Goal: Task Accomplishment & Management: Complete application form

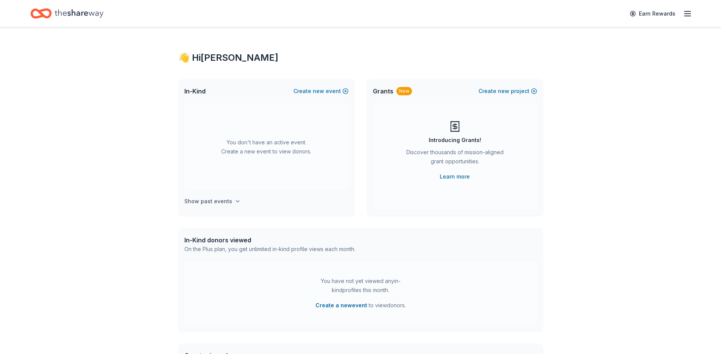
click at [223, 203] on h4 "Show past events" at bounding box center [208, 201] width 48 height 9
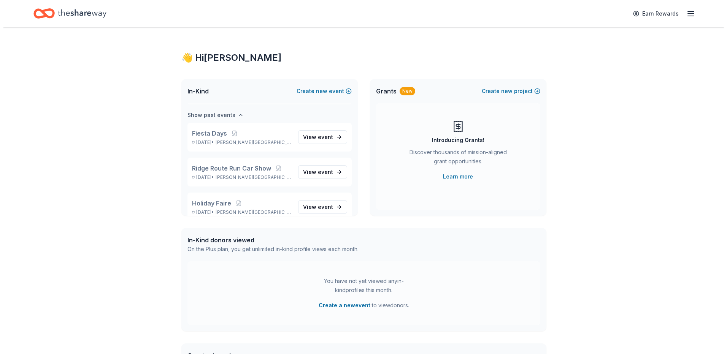
scroll to position [87, 0]
click at [228, 206] on p "Holiday Faire" at bounding box center [239, 202] width 100 height 9
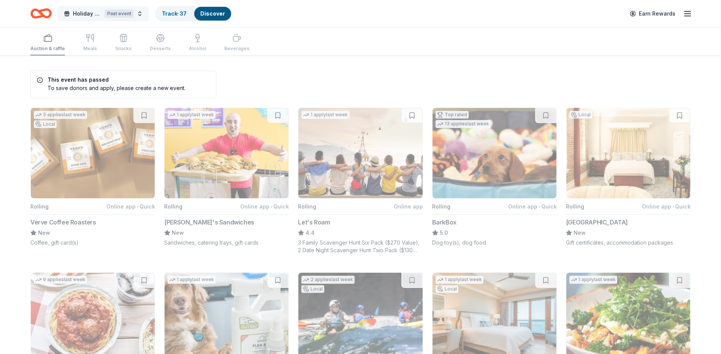
click at [81, 12] on span "Holiday Faire" at bounding box center [87, 13] width 29 height 9
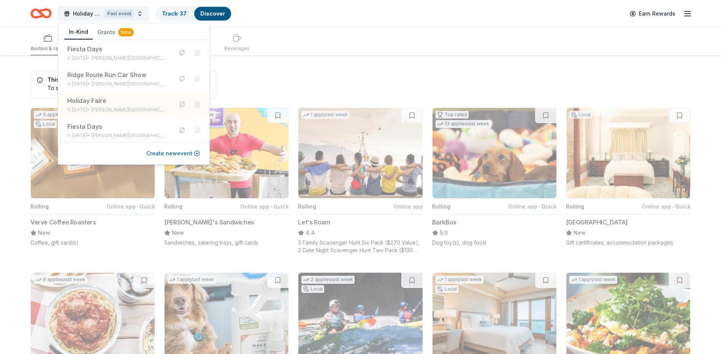
click at [184, 153] on button "Create new event" at bounding box center [173, 153] width 54 height 9
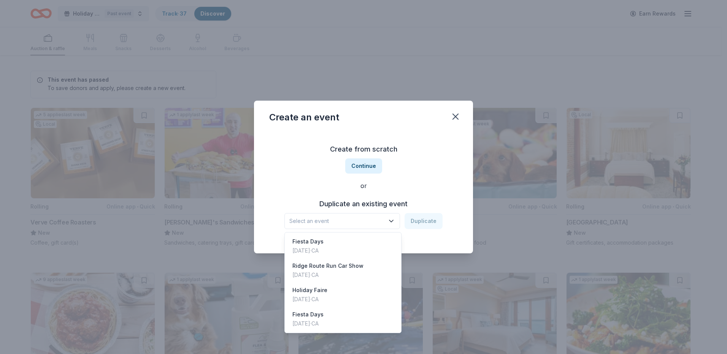
click at [378, 223] on span "Select an event" at bounding box center [336, 221] width 95 height 9
click at [327, 293] on div "Holiday Faire" at bounding box center [309, 290] width 35 height 9
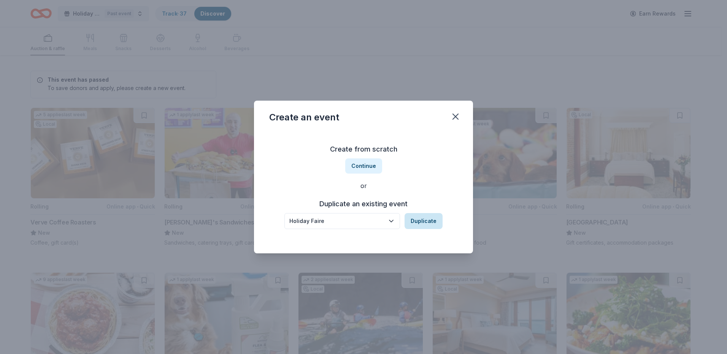
click at [421, 219] on button "Duplicate" at bounding box center [424, 221] width 38 height 16
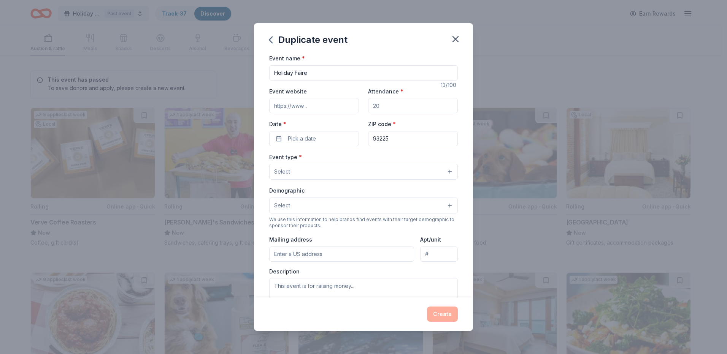
click at [325, 108] on input "Event website" at bounding box center [314, 105] width 90 height 15
click at [321, 105] on input "Event website" at bounding box center [314, 105] width 90 height 15
click at [385, 109] on input "Attendance *" at bounding box center [413, 105] width 90 height 15
type input "1000"
click at [331, 139] on button "Pick a date" at bounding box center [314, 138] width 90 height 15
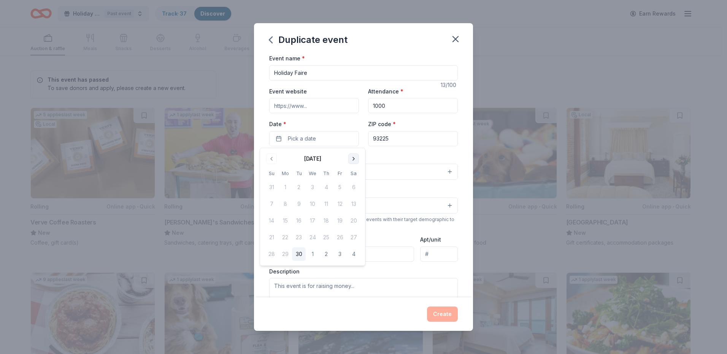
click at [353, 159] on button "Go to next month" at bounding box center [353, 159] width 11 height 11
click at [352, 186] on button "6" at bounding box center [354, 188] width 14 height 14
click at [433, 155] on div "Event type * Select" at bounding box center [363, 166] width 189 height 28
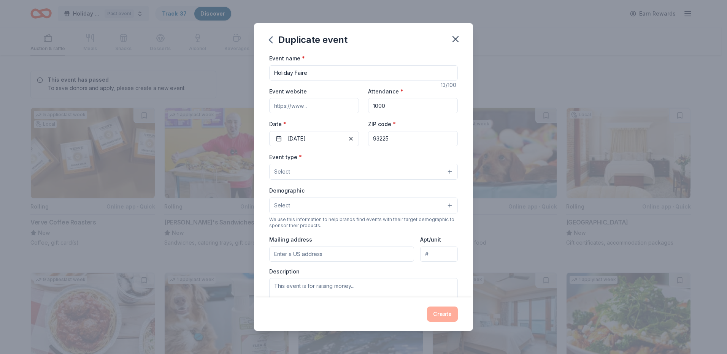
click at [296, 170] on button "Select" at bounding box center [363, 172] width 189 height 16
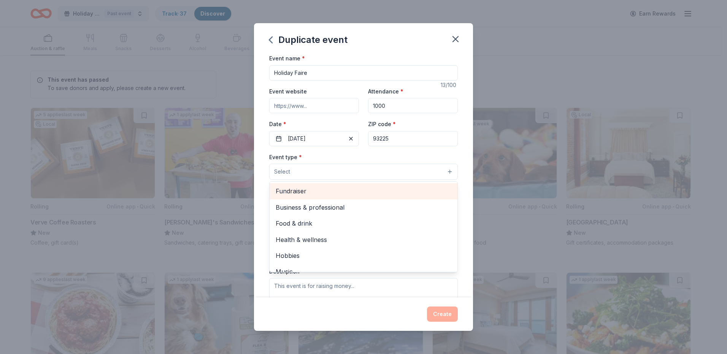
click at [307, 192] on span "Fundraiser" at bounding box center [364, 191] width 176 height 10
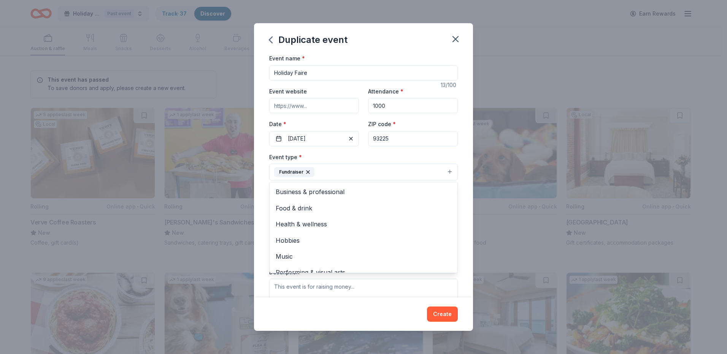
click at [260, 171] on div "Event name * Holiday Faire 13 /100 Event website Attendance * 1000 Date * [DATE…" at bounding box center [363, 176] width 219 height 244
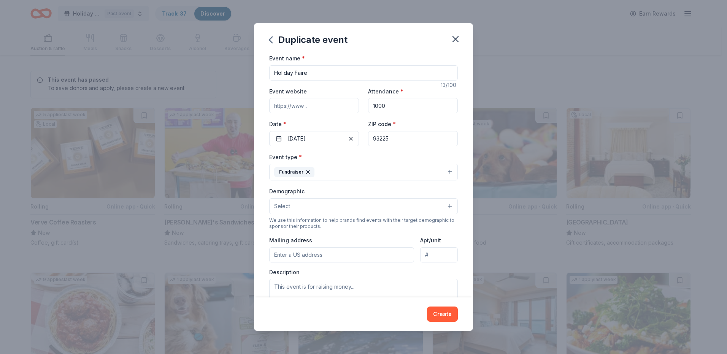
click at [282, 204] on span "Select" at bounding box center [282, 206] width 16 height 9
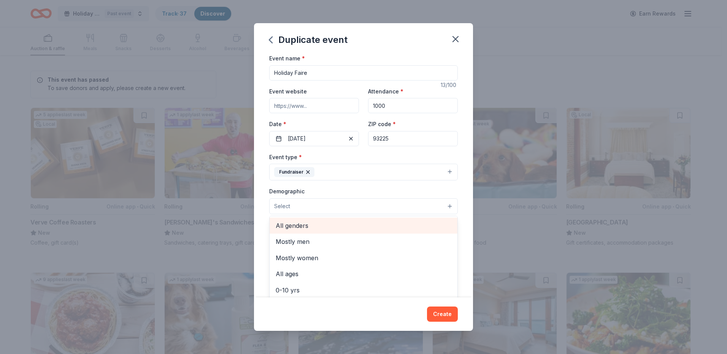
click at [290, 228] on span "All genders" at bounding box center [364, 226] width 176 height 10
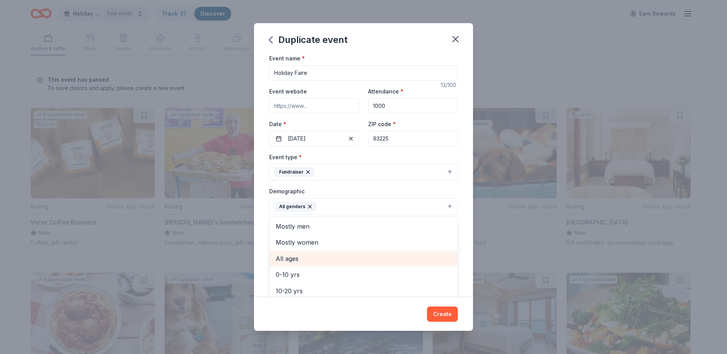
click at [310, 258] on span "All ages" at bounding box center [364, 259] width 176 height 10
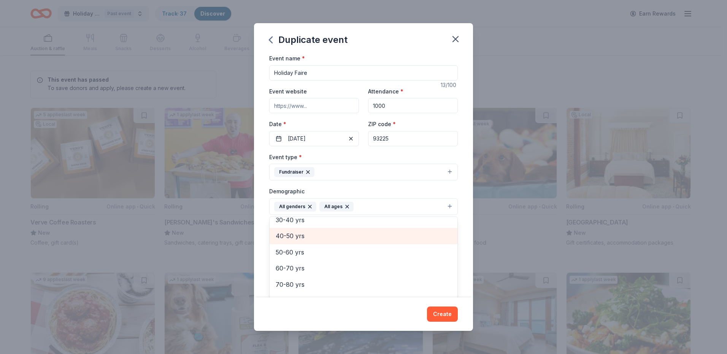
scroll to position [90, 0]
click at [262, 200] on div "Event name * Holiday Faire 13 /100 Event website Attendance * 1000 Date * [DATE…" at bounding box center [363, 176] width 219 height 244
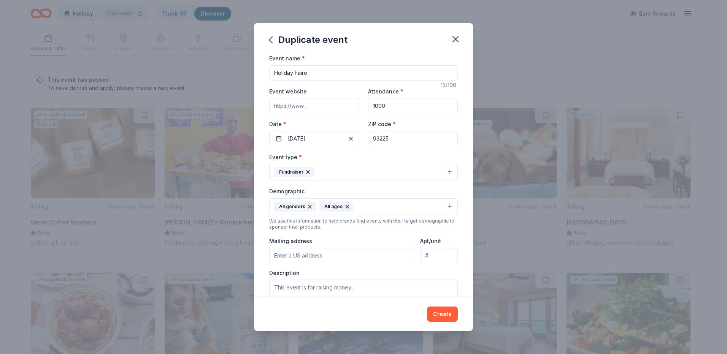
click at [292, 256] on input "Mailing address" at bounding box center [341, 255] width 145 height 15
type input "PO Box 858"
type input "[URL][DOMAIN_NAME]"
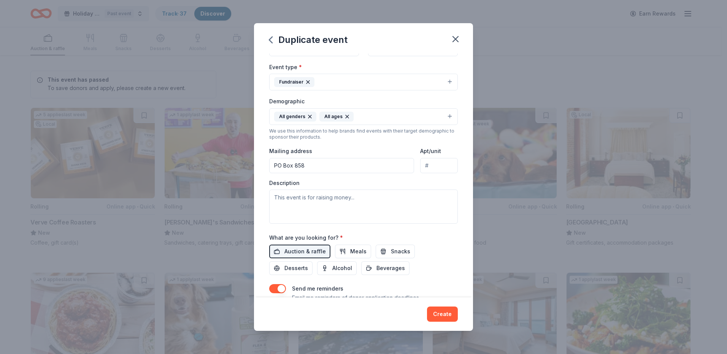
scroll to position [114, 0]
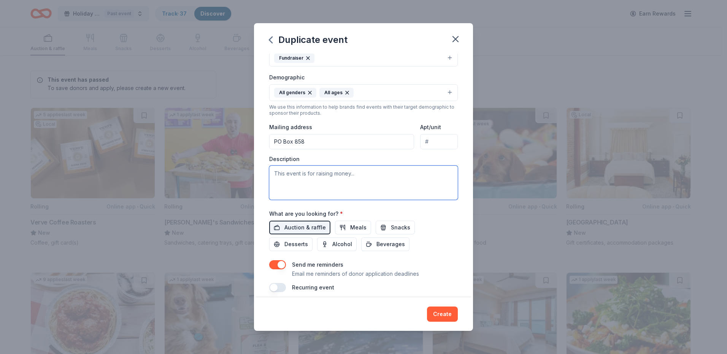
click at [313, 175] on textarea at bounding box center [363, 183] width 189 height 34
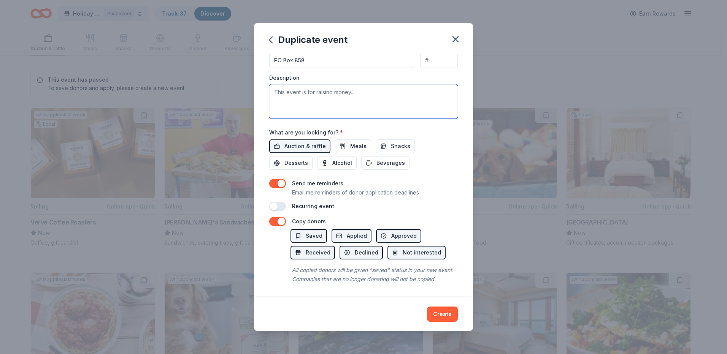
scroll to position [205, 0]
click at [283, 202] on button "button" at bounding box center [277, 206] width 17 height 9
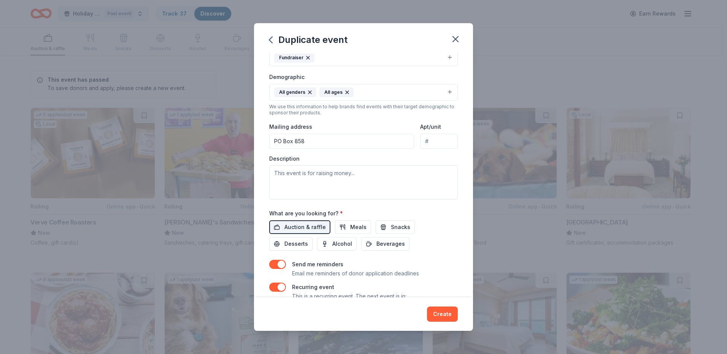
scroll to position [80, 0]
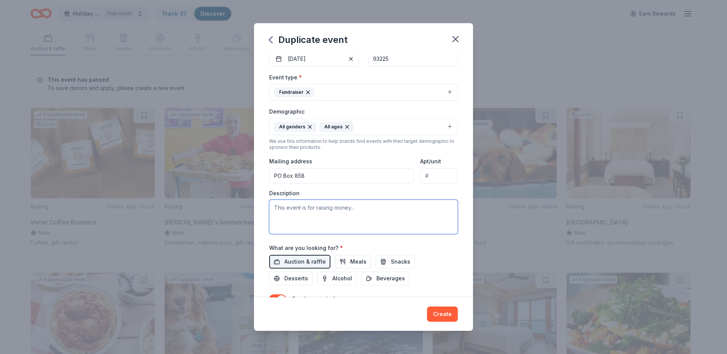
click at [312, 207] on textarea at bounding box center [363, 217] width 189 height 34
type textarea "Mountain Memories Association"
click at [442, 315] on button "Create" at bounding box center [442, 314] width 31 height 15
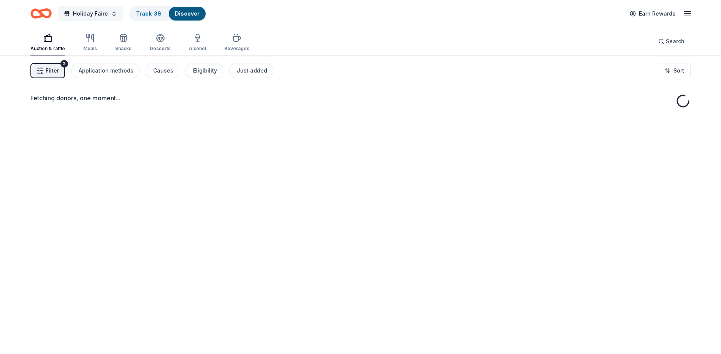
click at [94, 13] on span "Holiday Faire" at bounding box center [90, 13] width 35 height 9
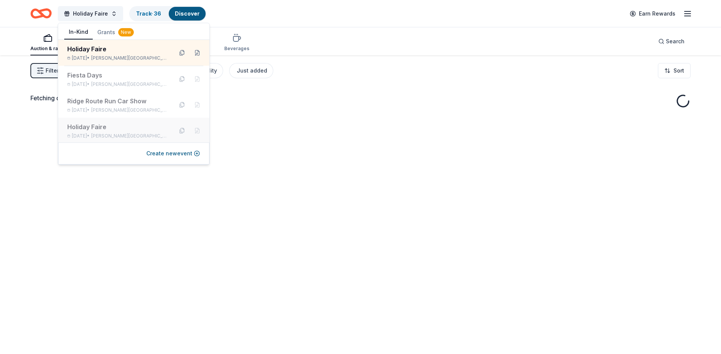
click at [107, 129] on div "Holiday Faire" at bounding box center [117, 126] width 100 height 9
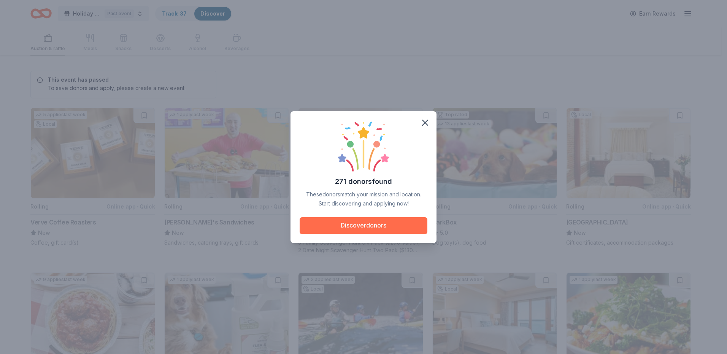
click at [372, 226] on button "Discover donors" at bounding box center [364, 226] width 128 height 17
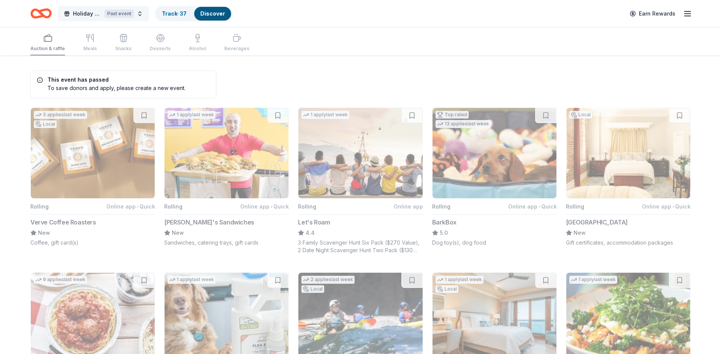
click at [84, 12] on span "Holiday Faire" at bounding box center [87, 13] width 29 height 9
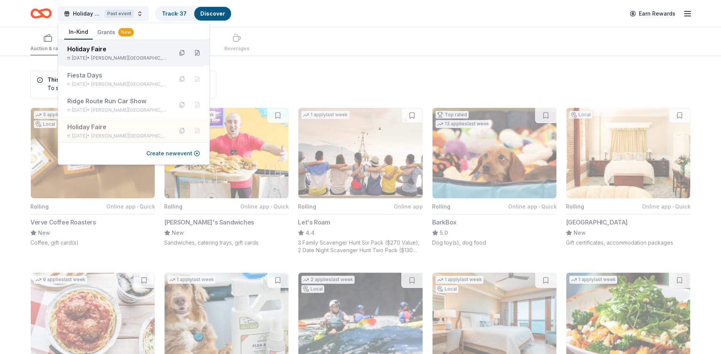
click at [111, 54] on div "Holiday Faire [DATE] • [PERSON_NAME][GEOGRAPHIC_DATA], [GEOGRAPHIC_DATA]" at bounding box center [117, 52] width 100 height 17
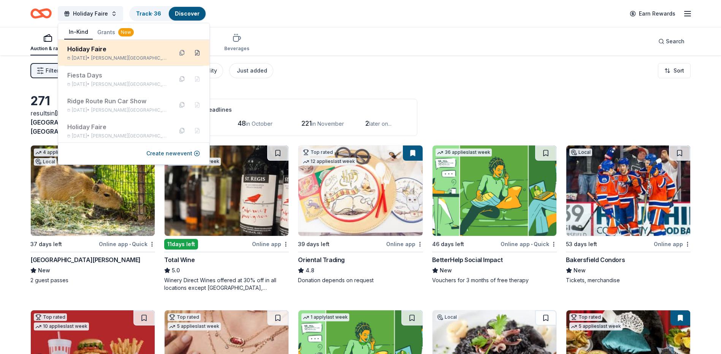
click at [191, 53] on button at bounding box center [197, 53] width 12 height 12
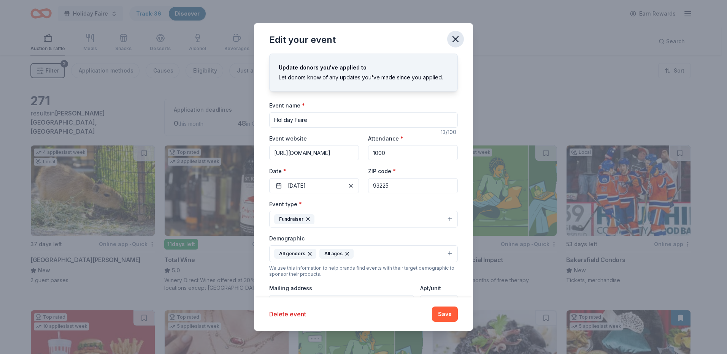
click at [456, 39] on icon "button" at bounding box center [455, 39] width 11 height 11
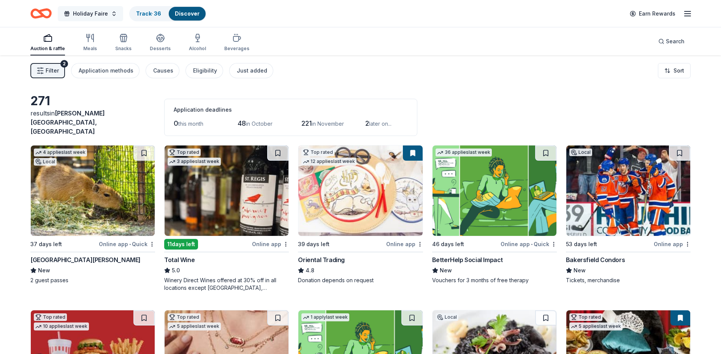
click at [100, 13] on span "Holiday Faire" at bounding box center [90, 13] width 35 height 9
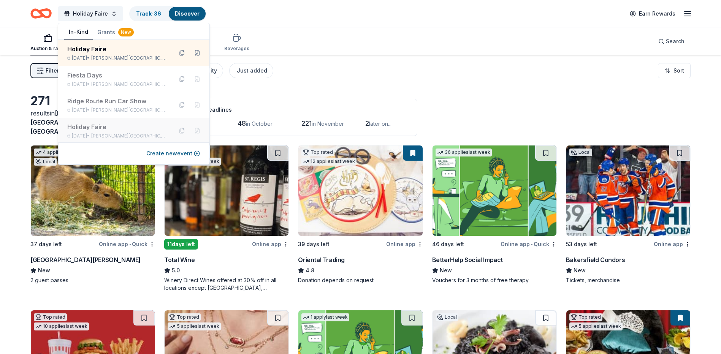
click at [115, 129] on div "Holiday Faire" at bounding box center [117, 126] width 100 height 9
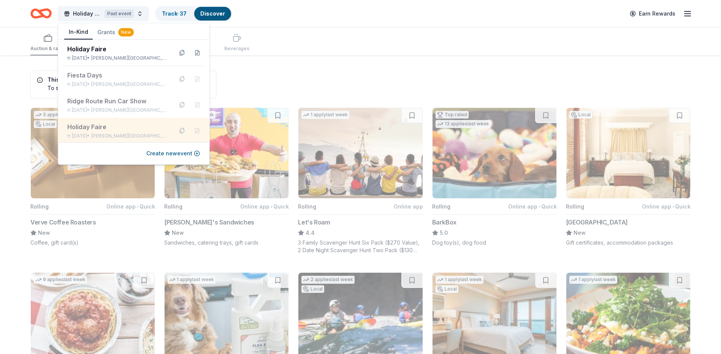
click at [118, 131] on div "Holiday Faire" at bounding box center [117, 126] width 100 height 9
click at [88, 127] on div "Holiday Faire" at bounding box center [117, 126] width 100 height 9
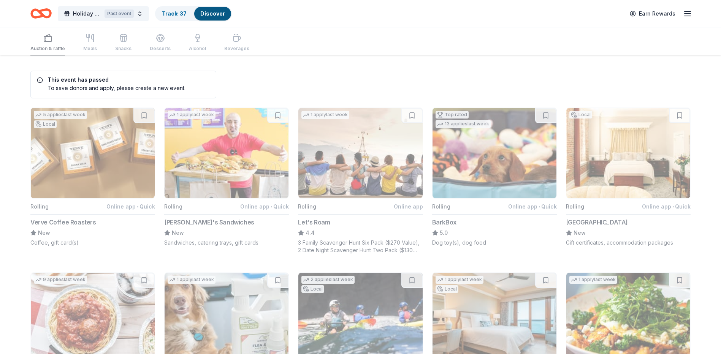
click at [45, 12] on icon "Home" at bounding box center [40, 14] width 21 height 18
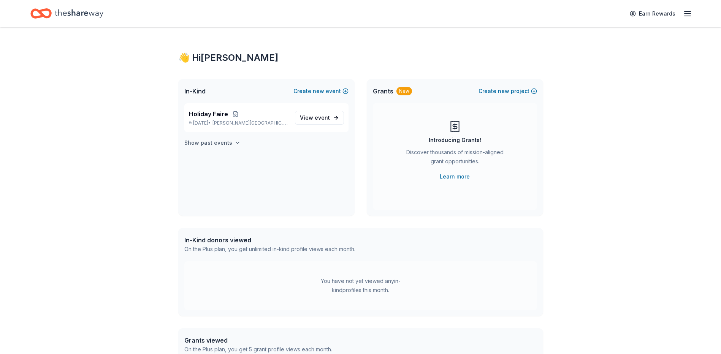
click at [232, 139] on button "Show past events" at bounding box center [212, 142] width 56 height 9
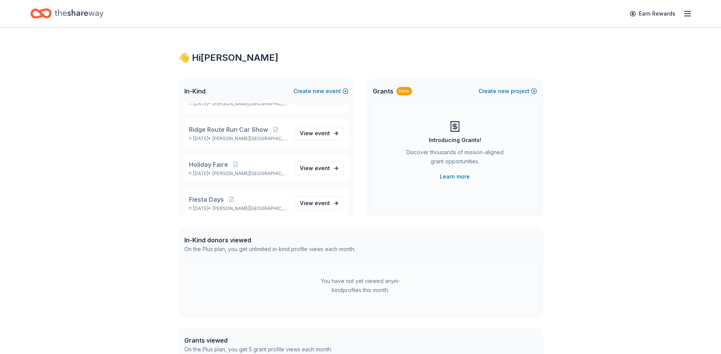
scroll to position [75, 0]
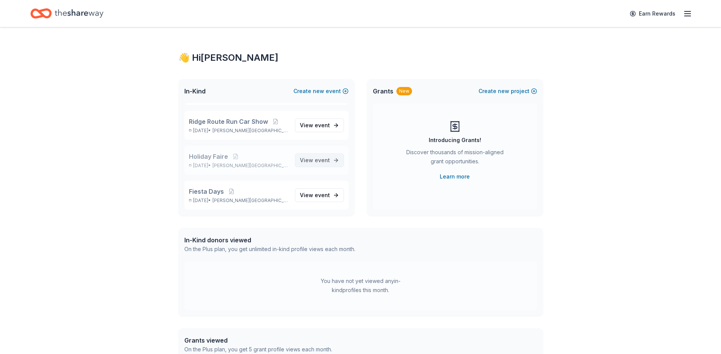
click at [315, 160] on span "event" at bounding box center [322, 160] width 15 height 6
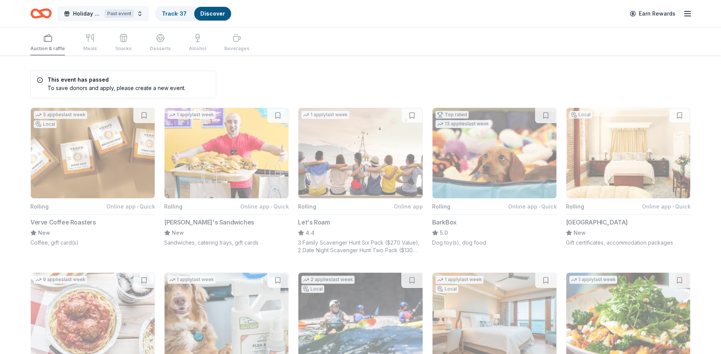
click at [75, 13] on span "Holiday Faire" at bounding box center [87, 13] width 29 height 9
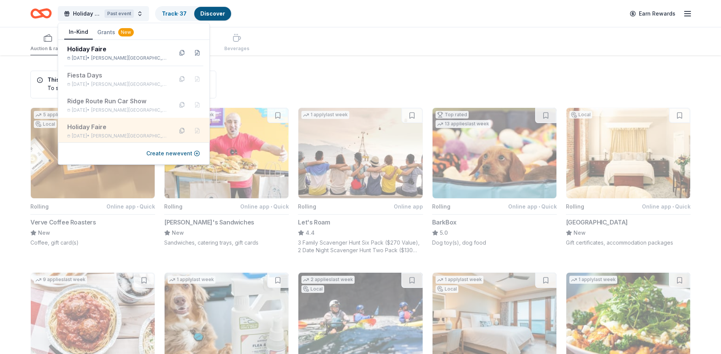
click at [176, 131] on button at bounding box center [182, 131] width 12 height 12
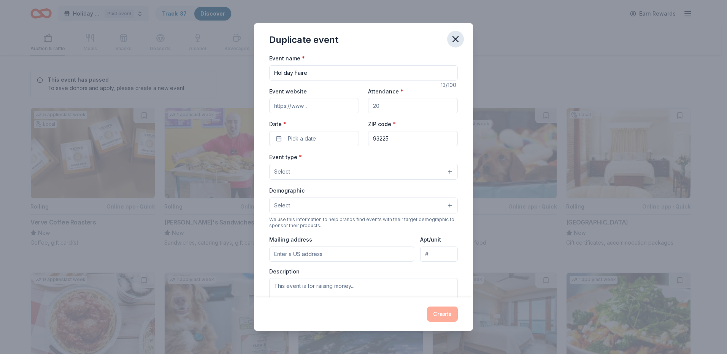
click at [455, 39] on icon "button" at bounding box center [455, 39] width 5 height 5
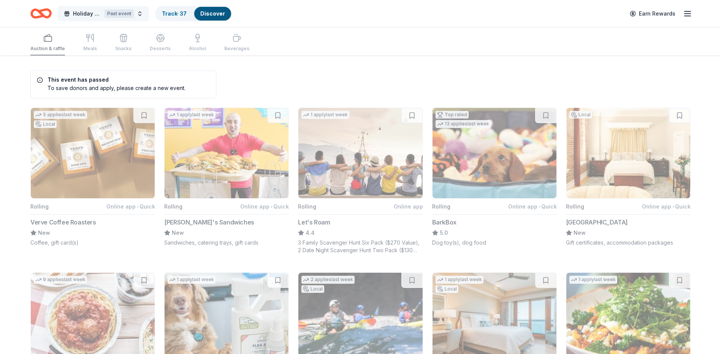
click at [94, 14] on span "Holiday Faire" at bounding box center [87, 13] width 29 height 9
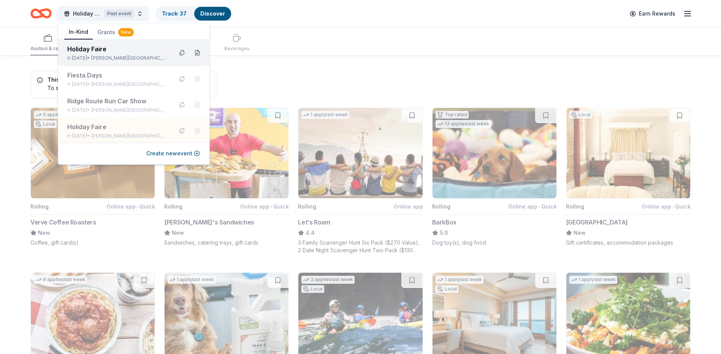
click at [191, 53] on button at bounding box center [197, 53] width 12 height 12
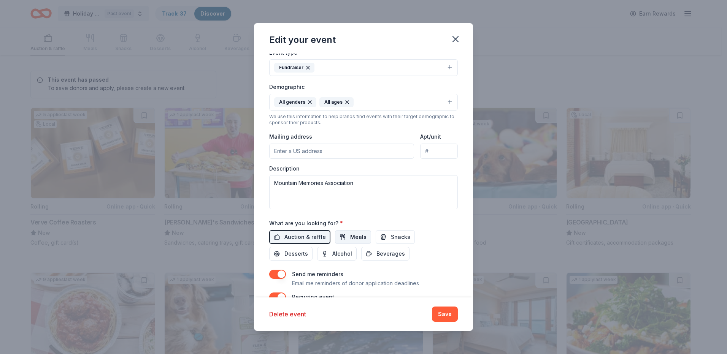
scroll to position [152, 0]
click at [274, 183] on textarea "Mountain Memories Association" at bounding box center [363, 192] width 189 height 34
drag, startPoint x: 276, startPoint y: 182, endPoint x: 395, endPoint y: 187, distance: 119.1
click at [395, 187] on textarea "Mountain Memories Association" at bounding box center [363, 192] width 189 height 34
paste textarea "Mountain Memories Association was established in [DATE] with a singular mission…"
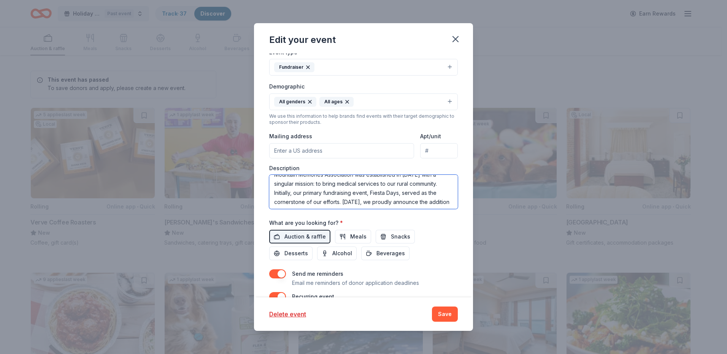
scroll to position [0, 0]
click at [355, 183] on textarea "Mountain Memories Association was established in [DATE] with a singular mission…" at bounding box center [363, 192] width 189 height 34
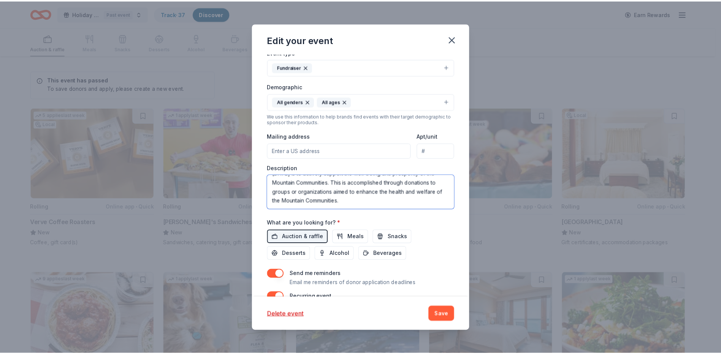
scroll to position [110, 0]
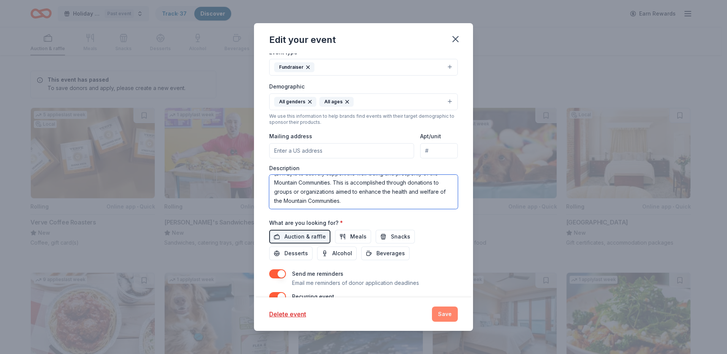
type textarea "Mountain Memories Association (501c3) was established in [DATE] with a singular…"
click at [443, 313] on button "Save" at bounding box center [445, 314] width 26 height 15
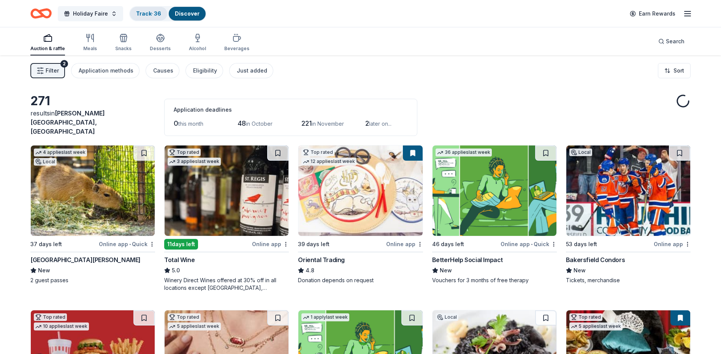
click at [147, 13] on link "Track · 36" at bounding box center [148, 13] width 25 height 6
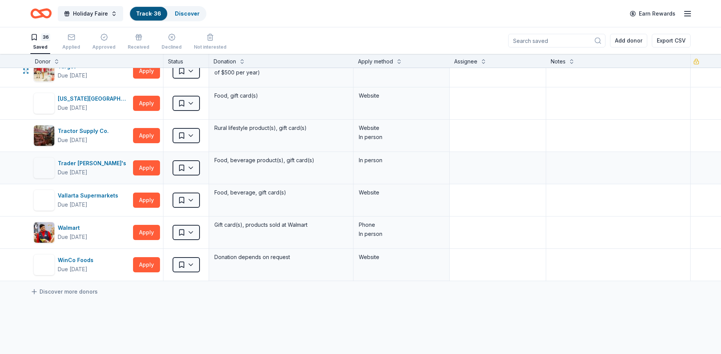
scroll to position [951, 0]
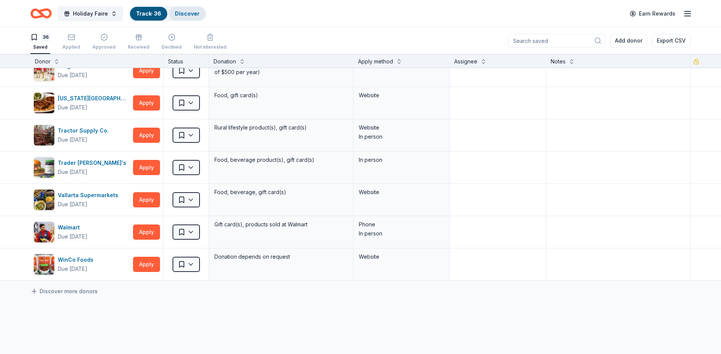
click at [178, 14] on link "Discover" at bounding box center [187, 13] width 25 height 6
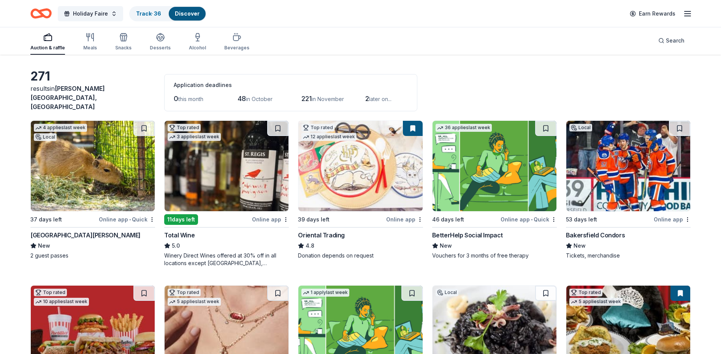
scroll to position [38, 0]
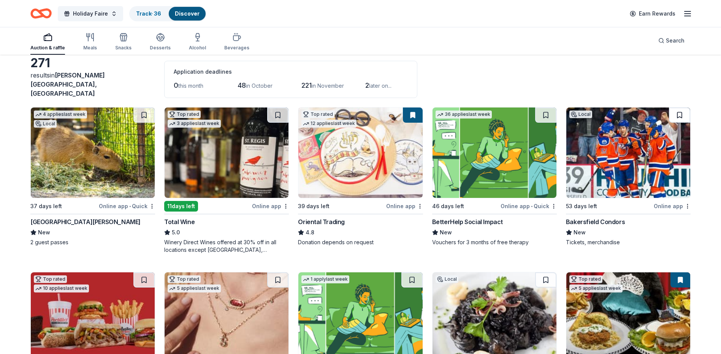
click at [680, 111] on button at bounding box center [679, 115] width 21 height 15
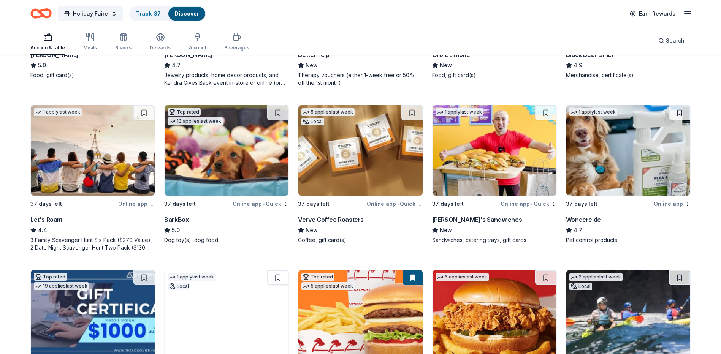
scroll to position [380, 0]
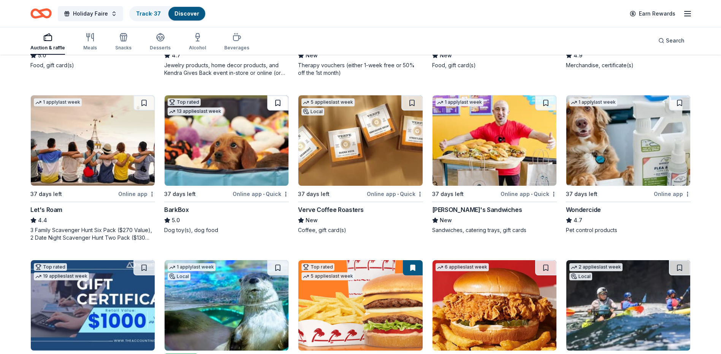
click at [275, 97] on button at bounding box center [277, 102] width 21 height 15
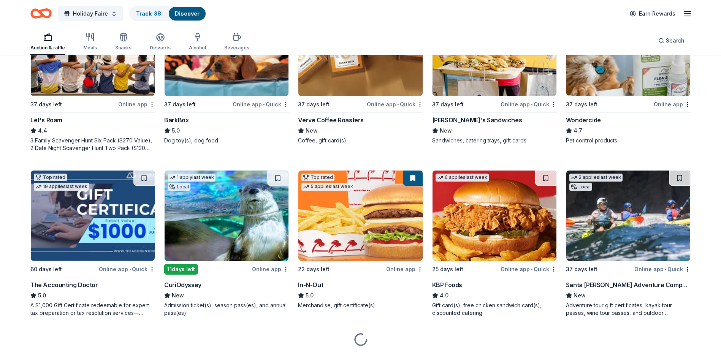
scroll to position [488, 0]
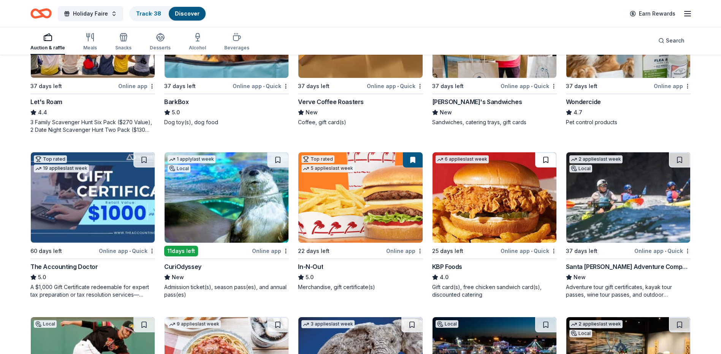
click at [546, 153] on button at bounding box center [545, 159] width 21 height 15
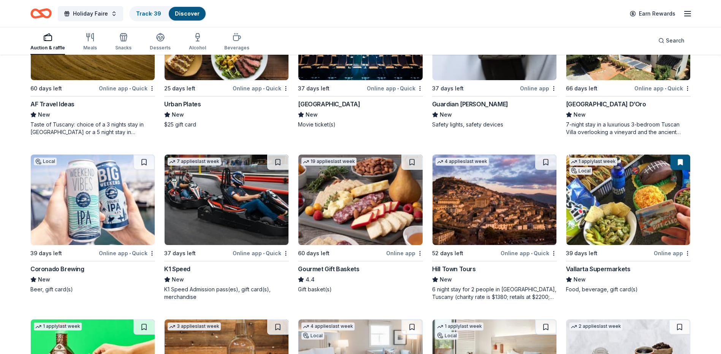
scroll to position [1325, 0]
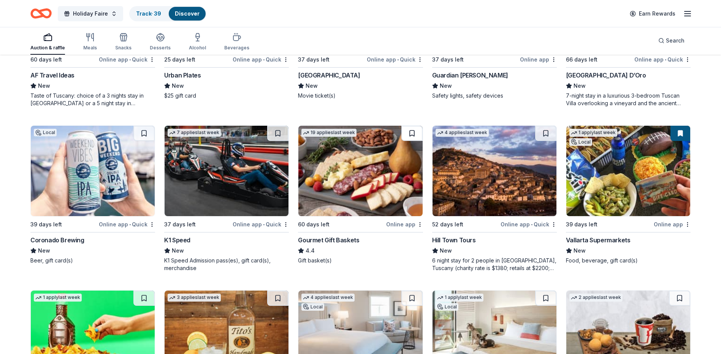
click at [413, 127] on button at bounding box center [412, 133] width 21 height 15
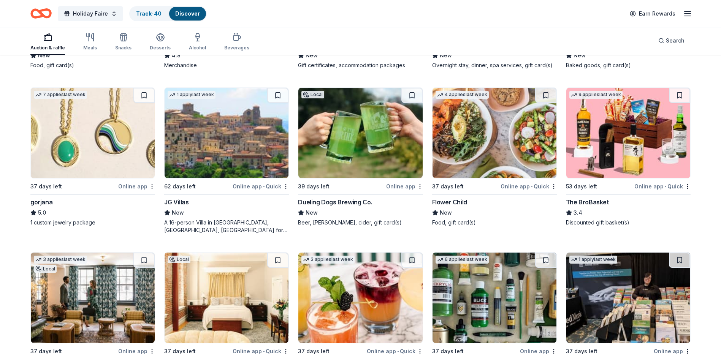
scroll to position [1672, 0]
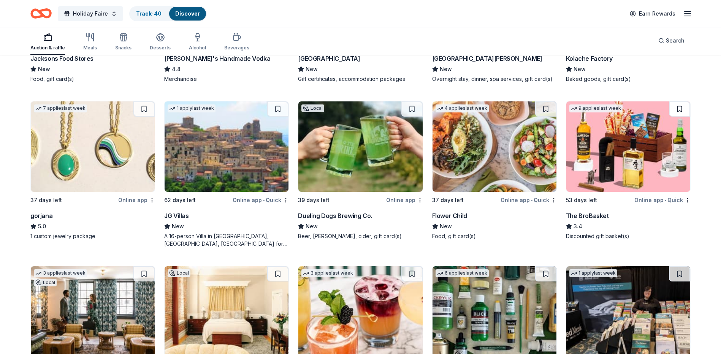
click at [681, 102] on button at bounding box center [679, 109] width 21 height 15
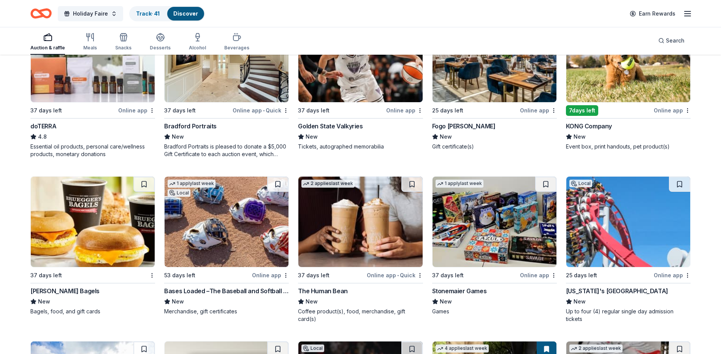
scroll to position [2362, 0]
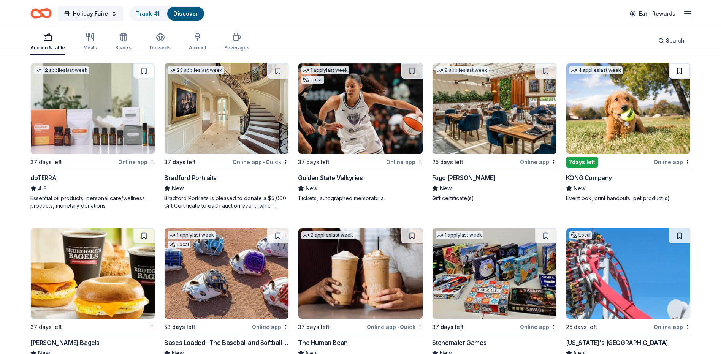
click at [678, 65] on button at bounding box center [679, 71] width 21 height 15
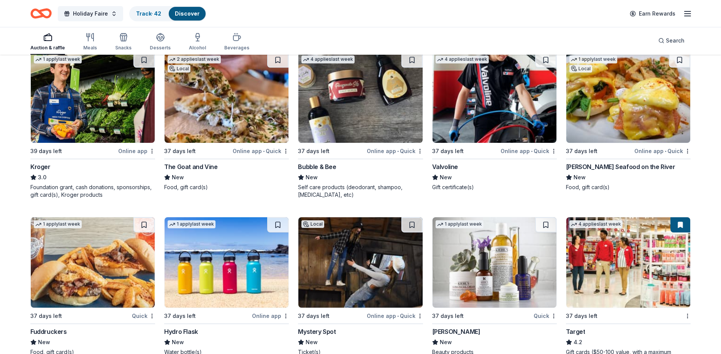
scroll to position [4981, 0]
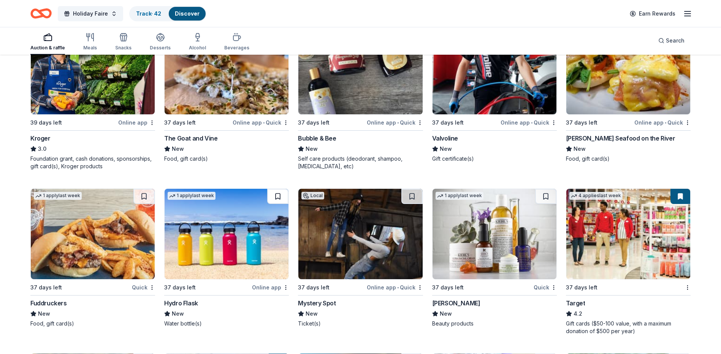
click at [276, 198] on button at bounding box center [277, 196] width 21 height 15
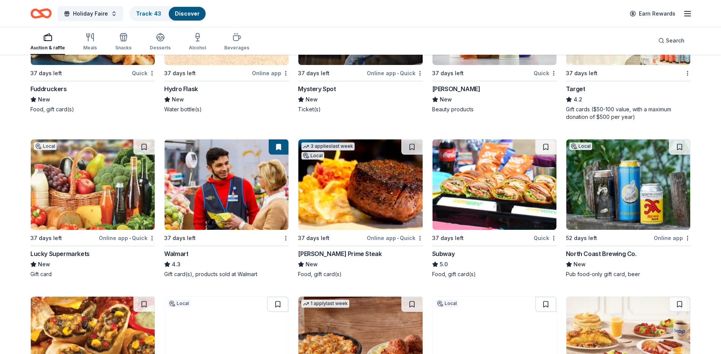
scroll to position [5209, 0]
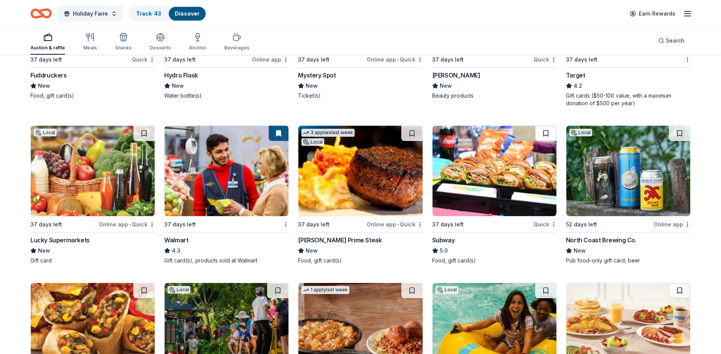
click at [546, 134] on button at bounding box center [545, 133] width 21 height 15
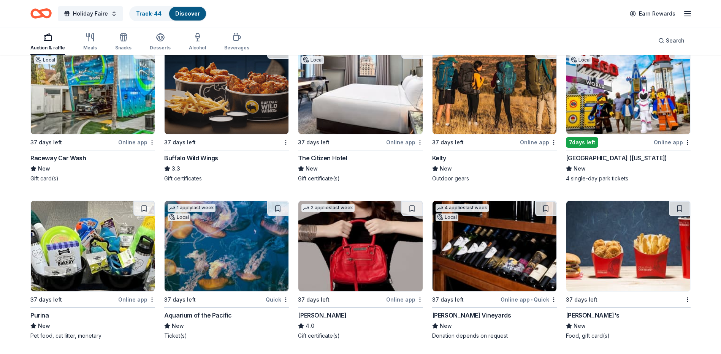
scroll to position [5644, 0]
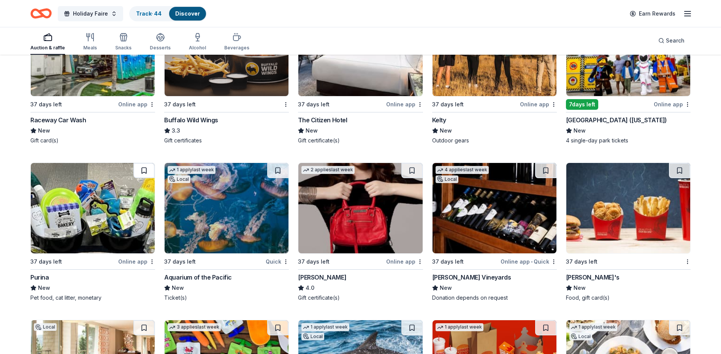
click at [143, 172] on button at bounding box center [143, 170] width 21 height 15
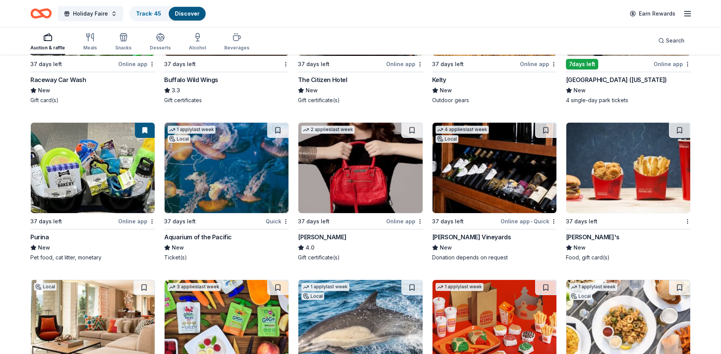
scroll to position [5721, 0]
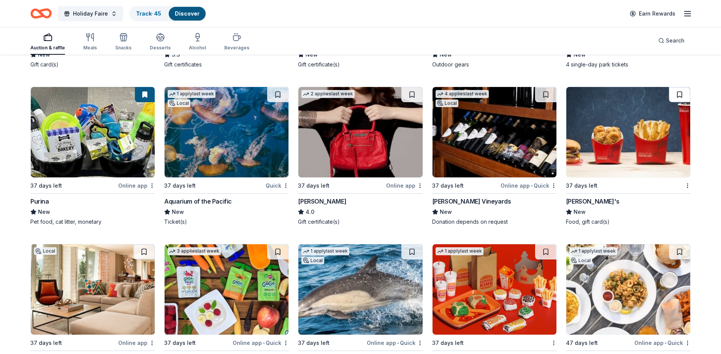
click at [681, 96] on button at bounding box center [679, 94] width 21 height 15
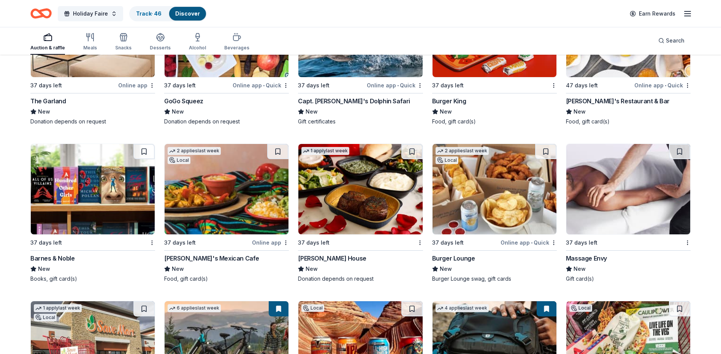
scroll to position [5987, 0]
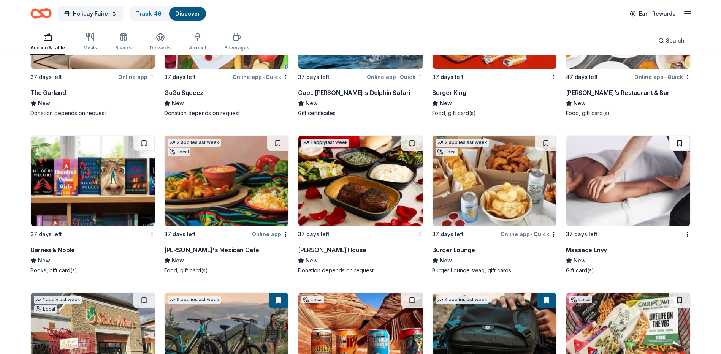
click at [678, 145] on button at bounding box center [679, 143] width 21 height 15
click at [142, 146] on button at bounding box center [143, 143] width 21 height 15
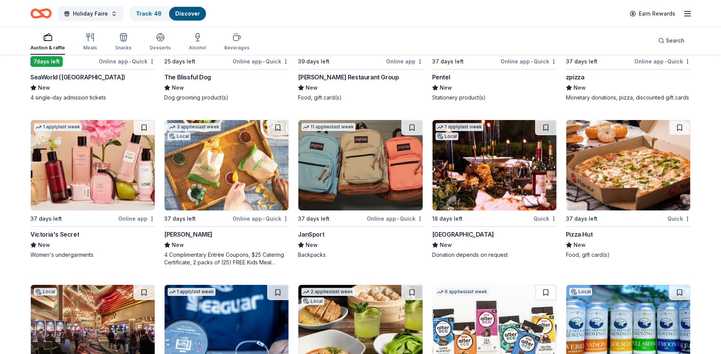
scroll to position [6661, 0]
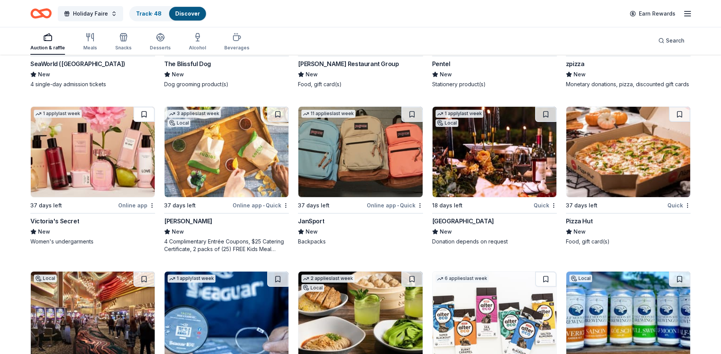
click at [143, 116] on button at bounding box center [143, 114] width 21 height 15
click at [143, 116] on button at bounding box center [145, 114] width 20 height 15
click at [144, 118] on button at bounding box center [145, 114] width 20 height 15
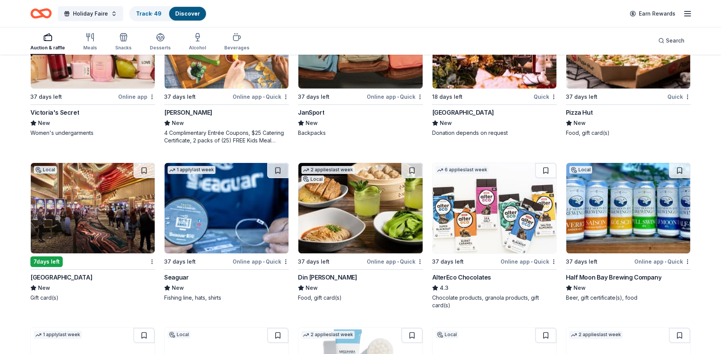
scroll to position [6775, 0]
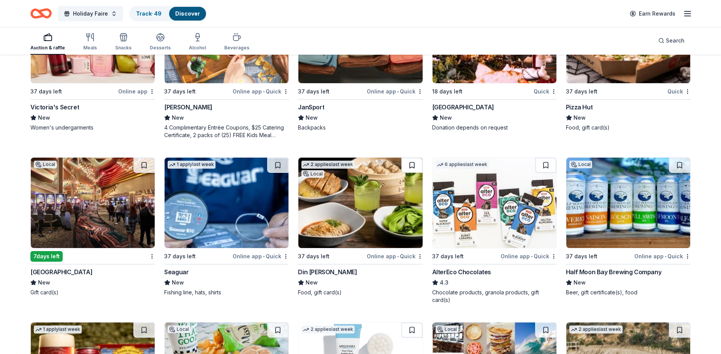
click at [411, 165] on button at bounding box center [412, 165] width 21 height 15
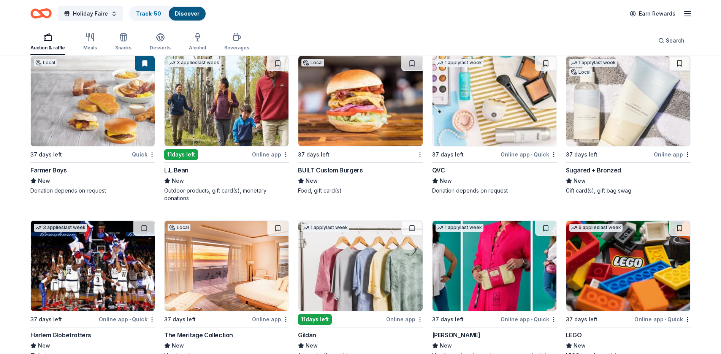
scroll to position [7237, 0]
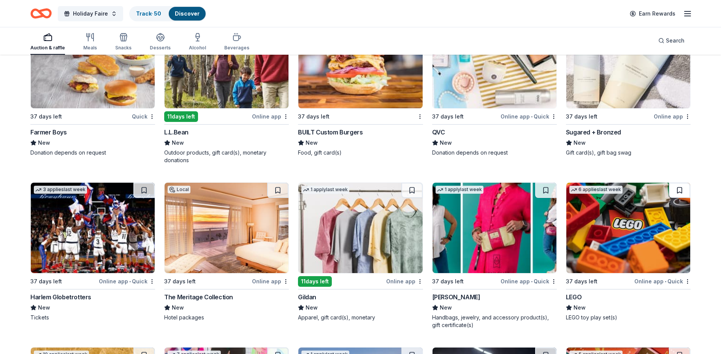
click at [681, 194] on button at bounding box center [679, 190] width 21 height 15
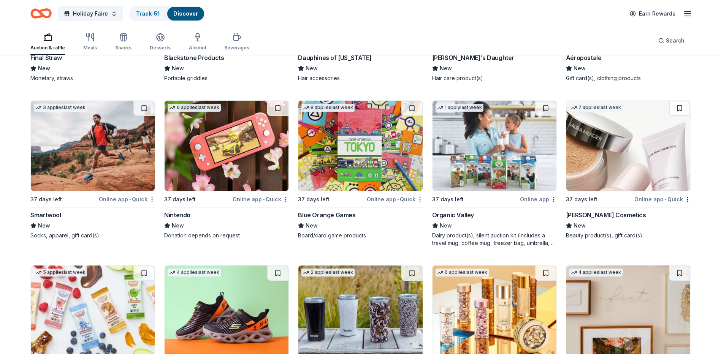
scroll to position [8308, 0]
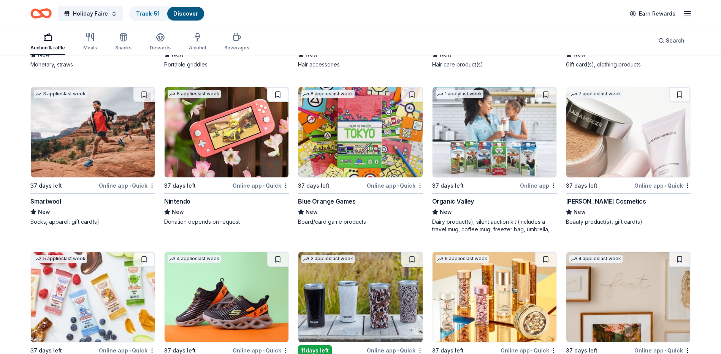
click at [278, 97] on button at bounding box center [277, 94] width 21 height 15
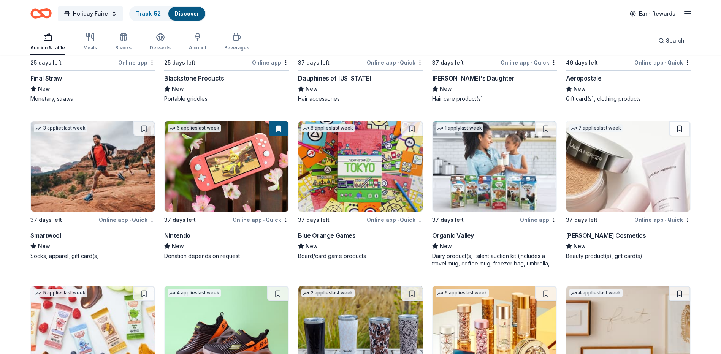
scroll to position [8220, 0]
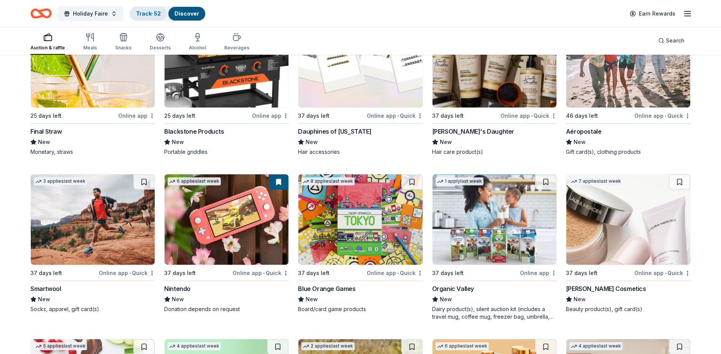
click at [144, 11] on link "Track · 52" at bounding box center [148, 13] width 25 height 6
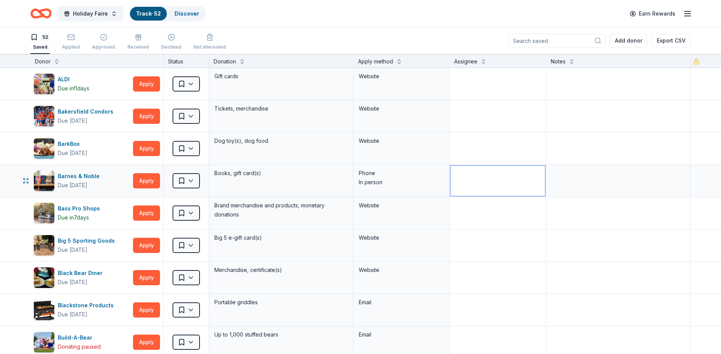
click at [453, 176] on textarea at bounding box center [498, 181] width 94 height 30
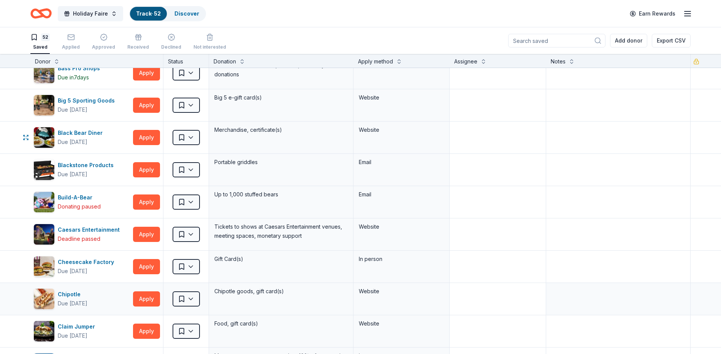
scroll to position [152, 0]
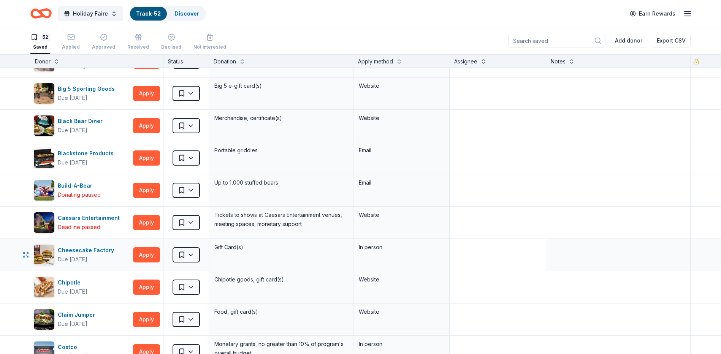
type textarea "?"
click at [454, 252] on textarea at bounding box center [498, 255] width 94 height 30
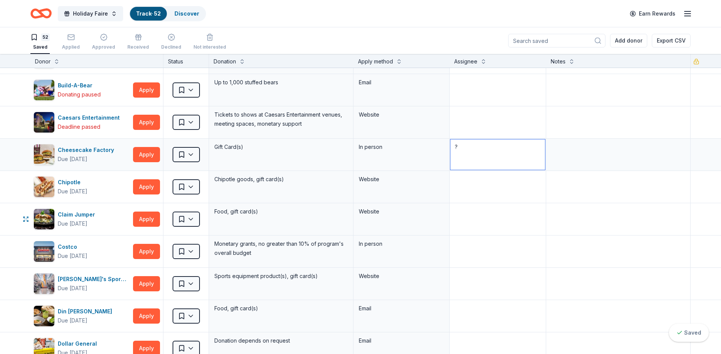
scroll to position [266, 0]
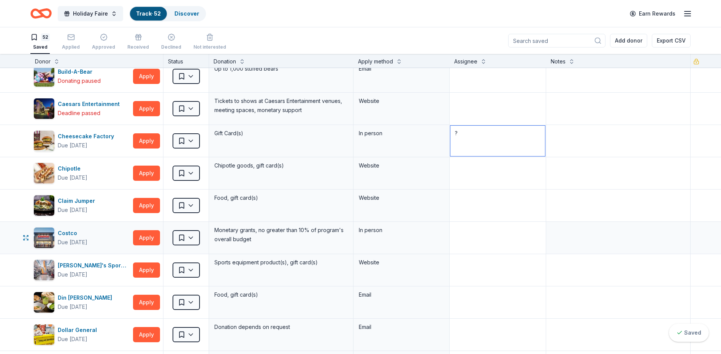
type textarea "?"
click at [461, 230] on textarea at bounding box center [498, 238] width 94 height 30
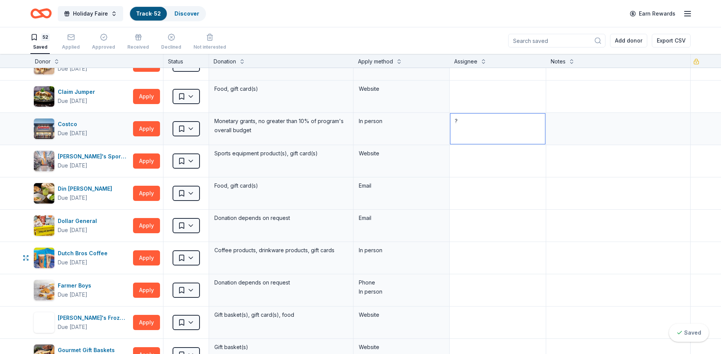
scroll to position [380, 0]
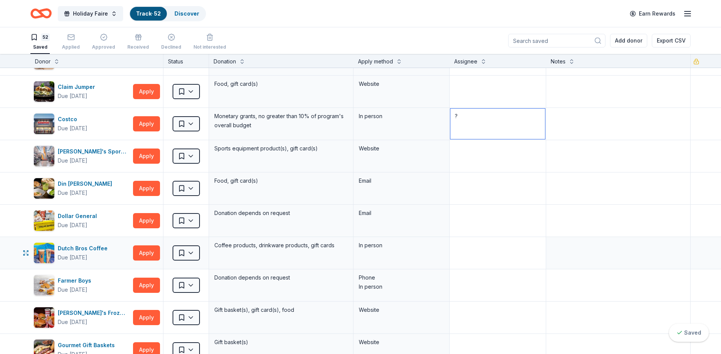
type textarea "?"
click at [465, 248] on textarea at bounding box center [498, 253] width 94 height 30
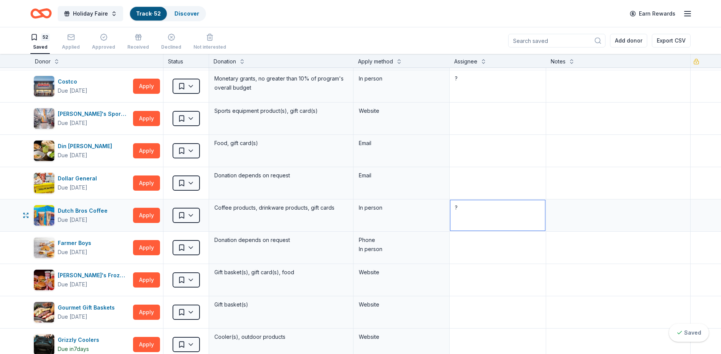
scroll to position [418, 0]
type textarea "?"
click at [470, 241] on textarea at bounding box center [498, 247] width 94 height 30
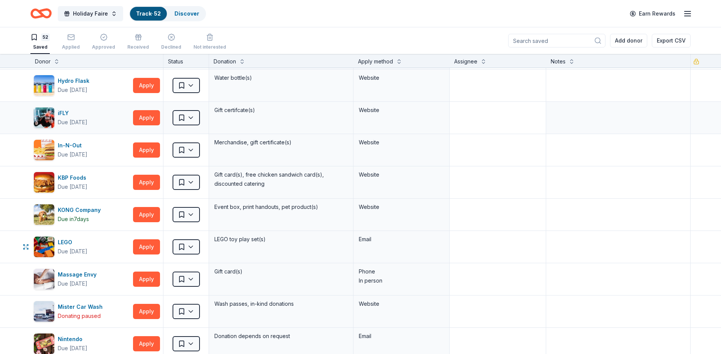
scroll to position [761, 0]
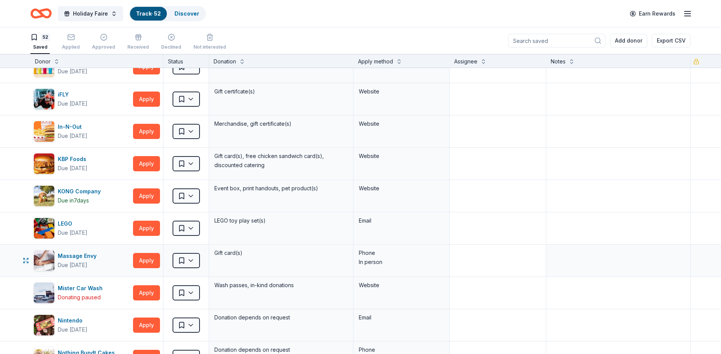
type textarea "?"
click at [466, 257] on textarea at bounding box center [498, 261] width 94 height 30
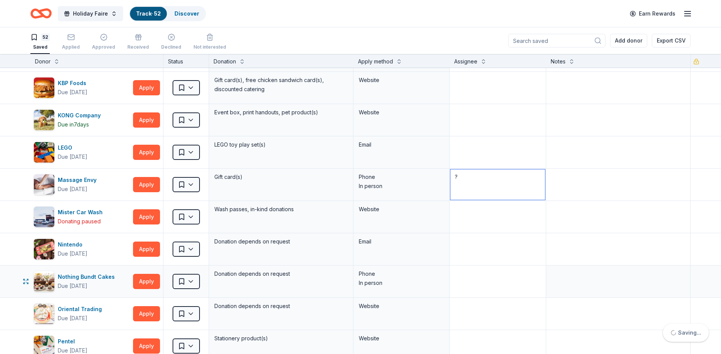
scroll to position [875, 0]
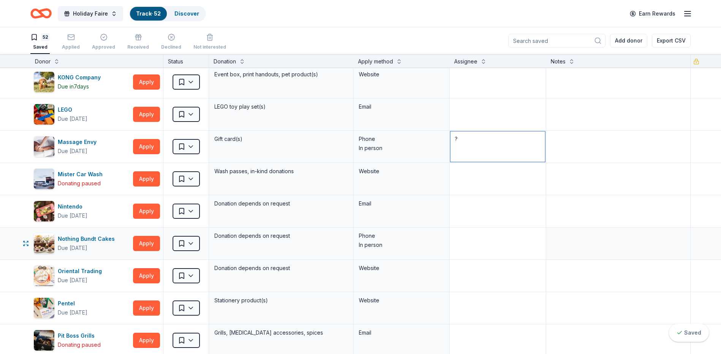
type textarea "?"
click at [465, 241] on textarea at bounding box center [498, 244] width 94 height 30
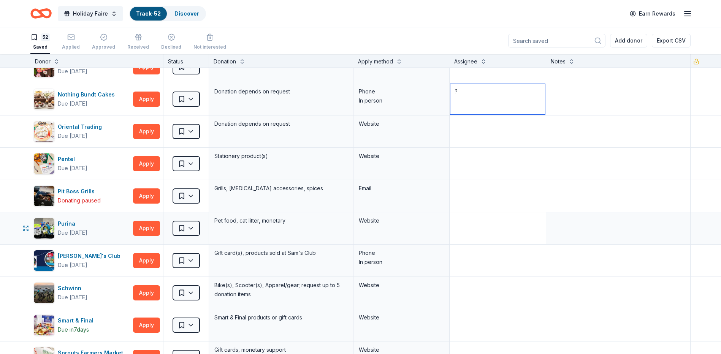
scroll to position [1027, 0]
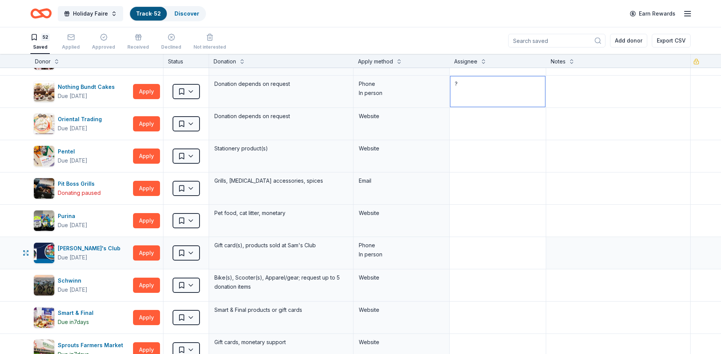
type textarea "?"
click at [465, 250] on textarea at bounding box center [498, 253] width 94 height 30
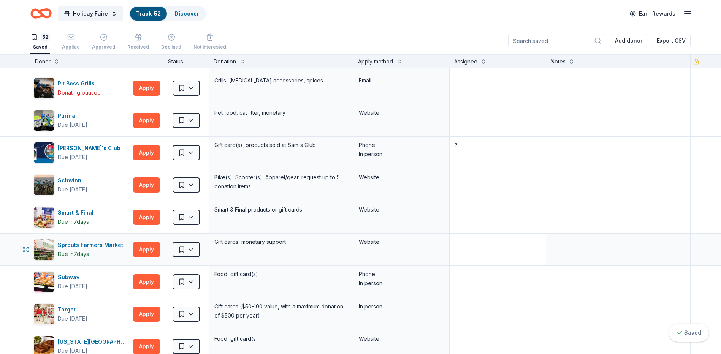
scroll to position [1141, 0]
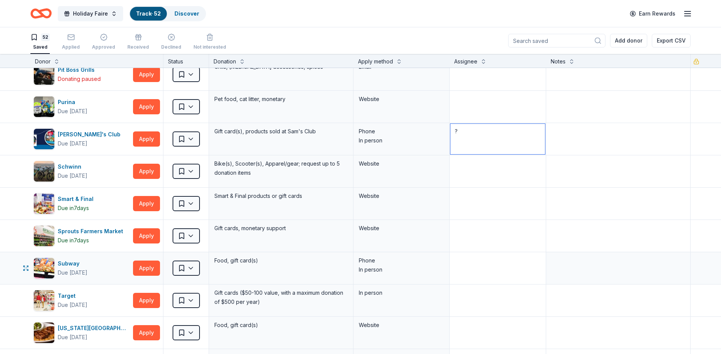
type textarea "?"
click at [477, 269] on textarea at bounding box center [498, 268] width 94 height 30
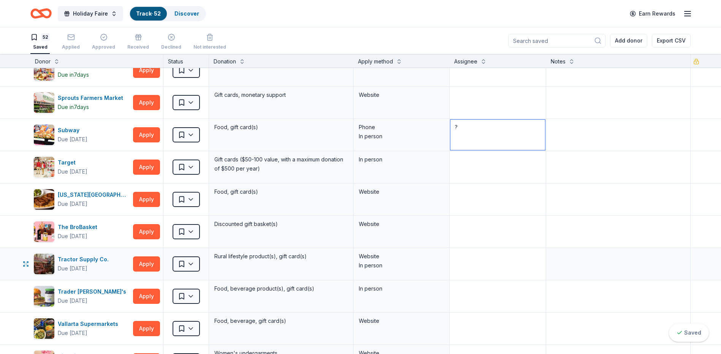
scroll to position [1293, 0]
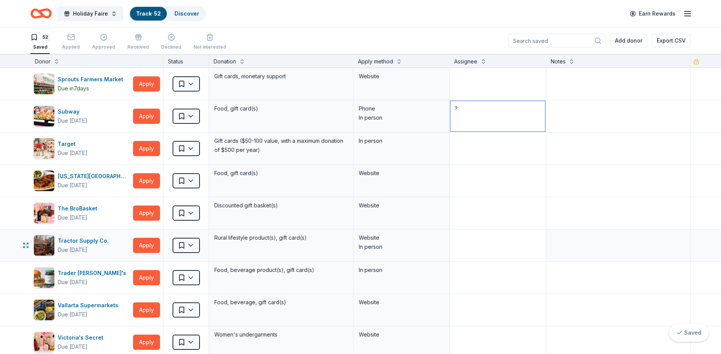
type textarea "?"
click at [469, 248] on textarea at bounding box center [498, 245] width 94 height 30
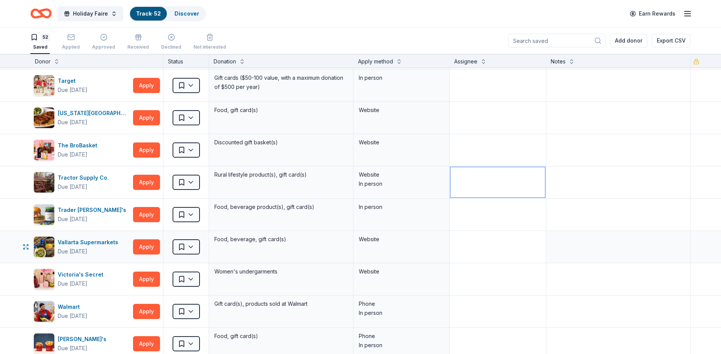
scroll to position [1369, 0]
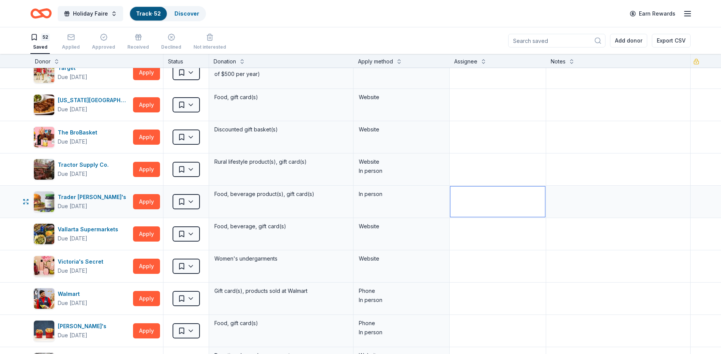
click at [466, 188] on textarea at bounding box center [498, 202] width 94 height 30
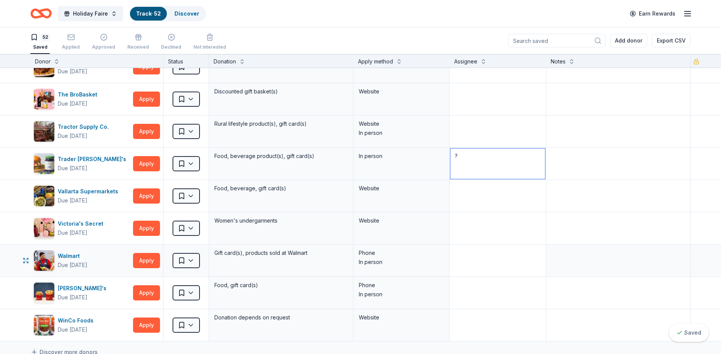
type textarea "?"
click at [458, 258] on textarea at bounding box center [498, 261] width 94 height 30
type textarea "?"
click at [467, 296] on textarea at bounding box center [498, 293] width 94 height 30
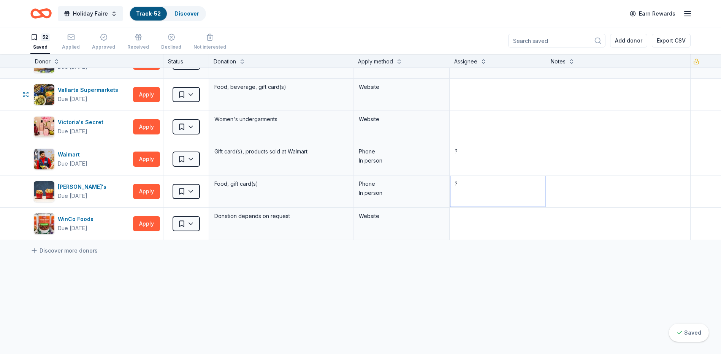
scroll to position [1385, 0]
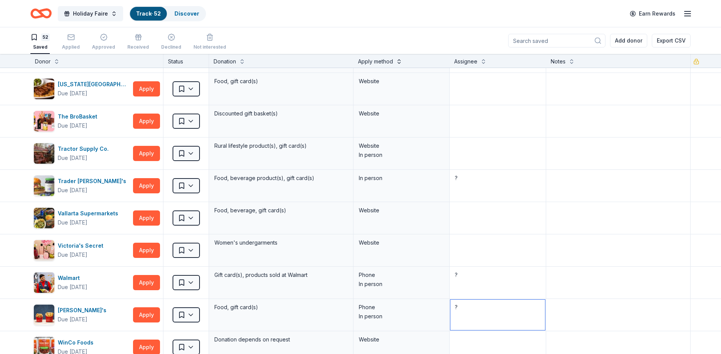
type textarea "?"
click at [397, 60] on button at bounding box center [399, 61] width 6 height 8
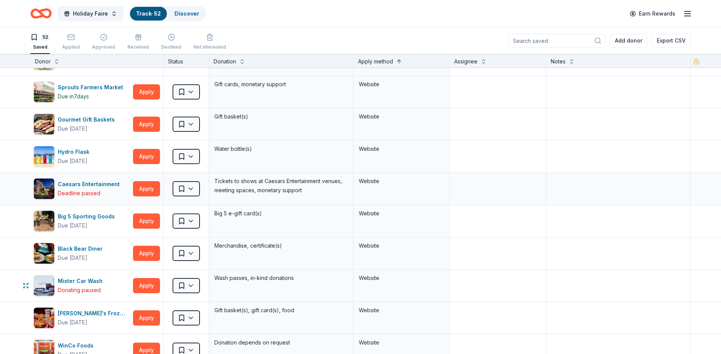
scroll to position [853, 0]
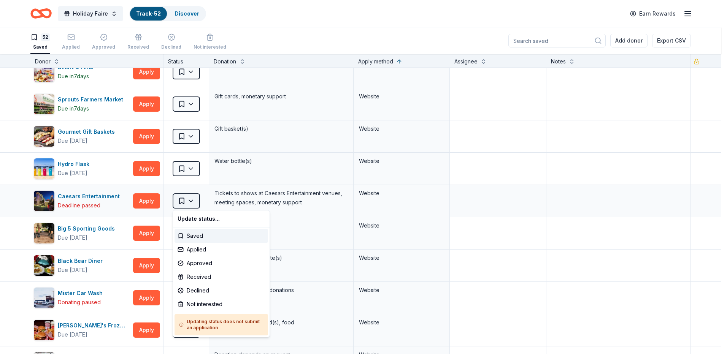
click at [194, 201] on html "Holiday Faire Track · 52 Discover Earn Rewards 52 Saved Applied Approved Receiv…" at bounding box center [363, 177] width 727 height 354
click at [205, 289] on div "Declined" at bounding box center [222, 291] width 94 height 14
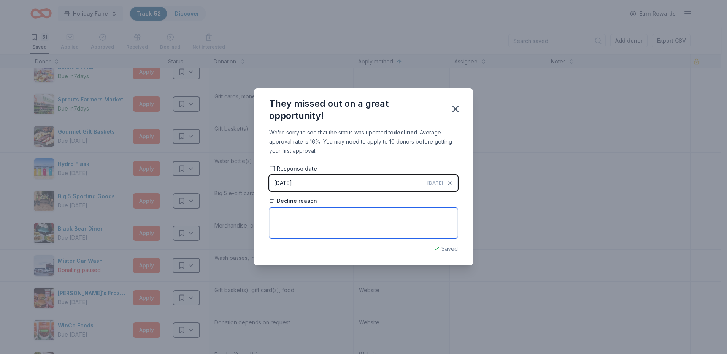
click at [315, 220] on textarea at bounding box center [363, 223] width 189 height 30
type textarea "Deadline passed"
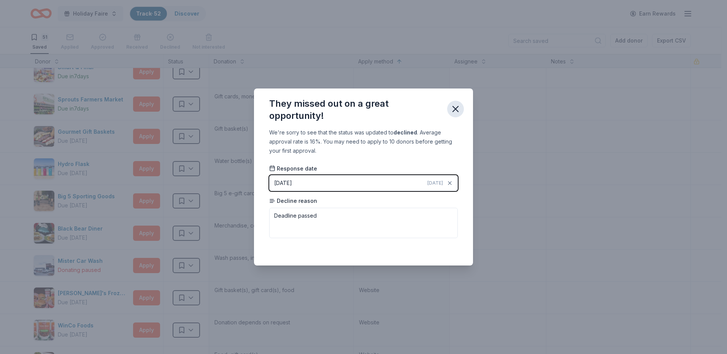
click at [455, 110] on icon "button" at bounding box center [455, 108] width 5 height 5
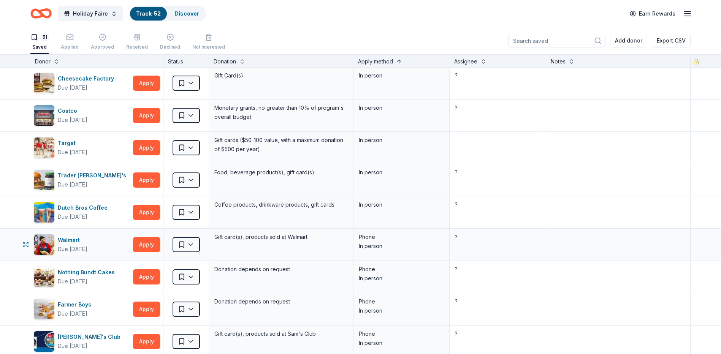
scroll to position [0, 0]
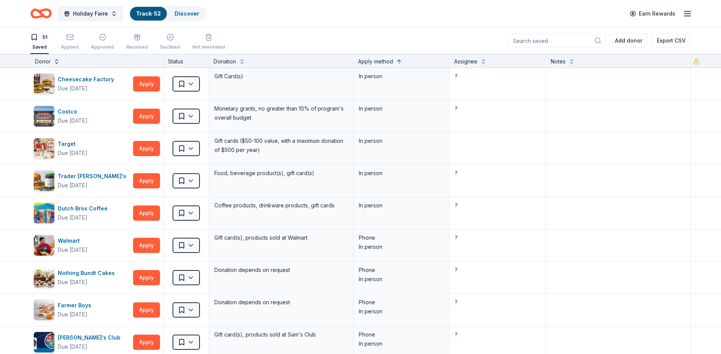
click at [54, 62] on button at bounding box center [57, 61] width 6 height 8
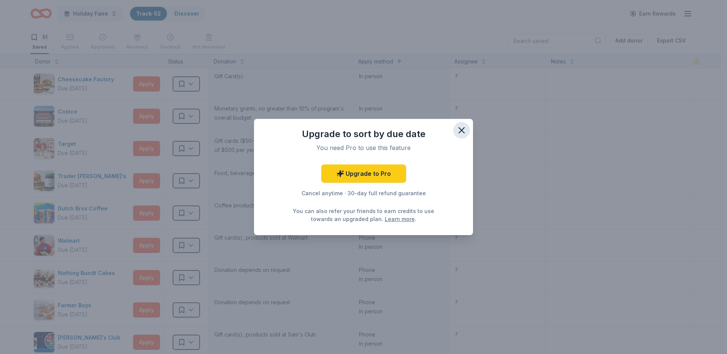
click at [463, 129] on icon "button" at bounding box center [461, 130] width 5 height 5
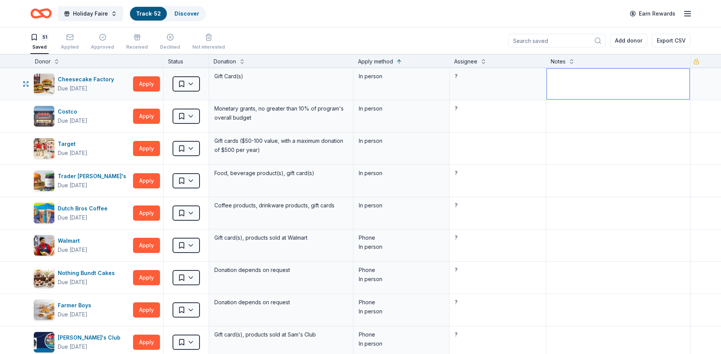
click at [557, 76] on textarea at bounding box center [618, 84] width 143 height 30
type textarea "37 days"
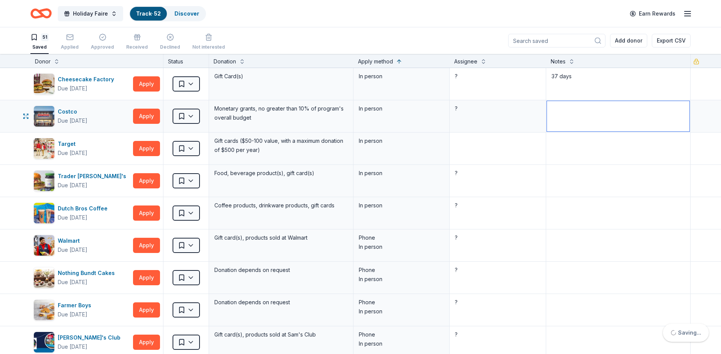
click at [566, 107] on textarea at bounding box center [618, 116] width 143 height 30
type textarea "25 days"
click at [563, 155] on textarea at bounding box center [618, 148] width 143 height 30
type textarea "37 days"
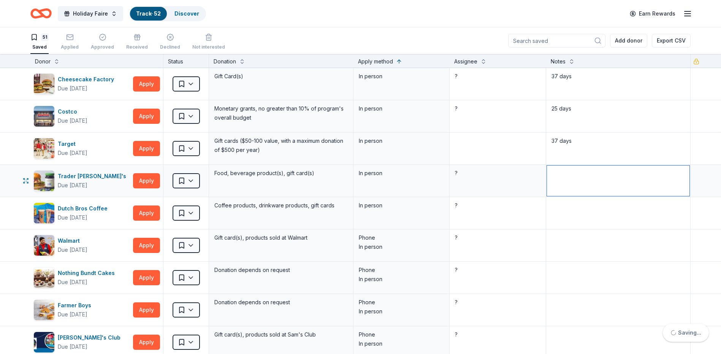
click at [564, 176] on textarea at bounding box center [618, 181] width 143 height 30
type textarea "46 days"
click at [573, 207] on textarea at bounding box center [618, 213] width 143 height 30
type textarea "37 days"
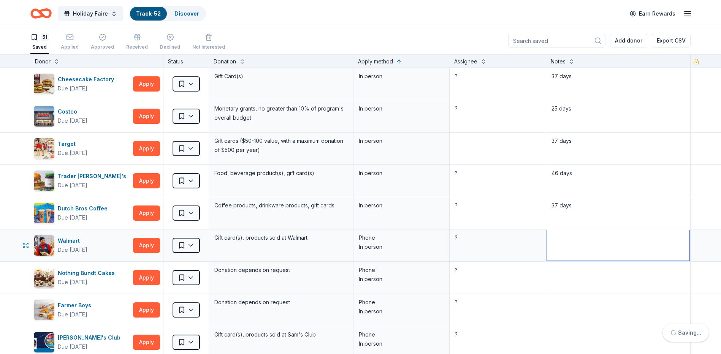
click at [569, 236] on textarea at bounding box center [618, 245] width 143 height 30
drag, startPoint x: 568, startPoint y: 237, endPoint x: 546, endPoint y: 235, distance: 22.5
click at [547, 235] on textarea "37 days" at bounding box center [618, 245] width 143 height 30
type textarea "37 days"
click at [554, 275] on textarea at bounding box center [618, 278] width 143 height 30
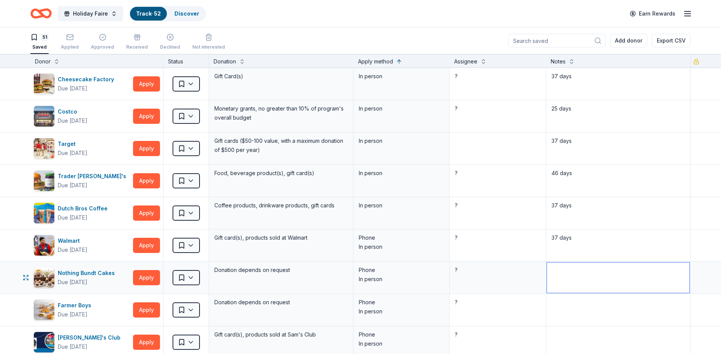
paste textarea "37 days"
type textarea "37 days"
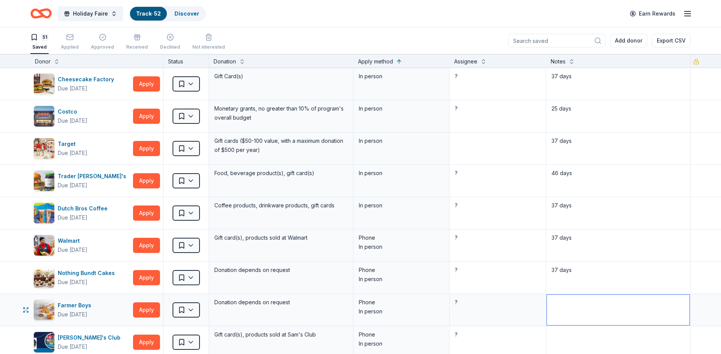
click at [588, 304] on textarea at bounding box center [618, 310] width 143 height 30
paste textarea "37 days"
type textarea "37 days"
click at [587, 331] on textarea at bounding box center [618, 342] width 143 height 30
paste textarea "37 days"
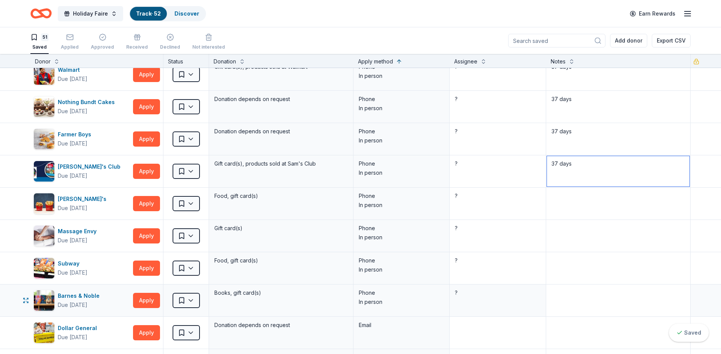
scroll to position [190, 0]
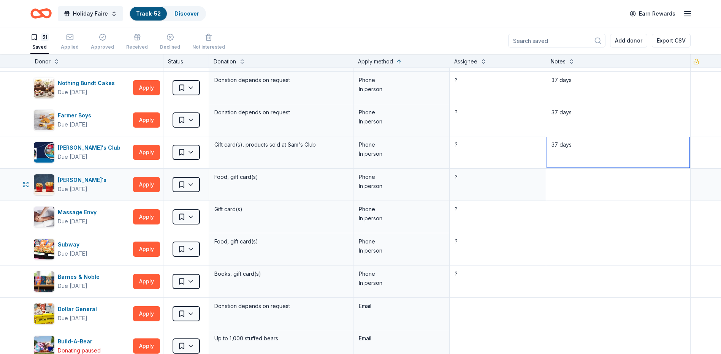
type textarea "37 days"
click at [562, 181] on textarea at bounding box center [618, 185] width 143 height 30
type textarea "v"
paste textarea "37 days"
type textarea "37 days"
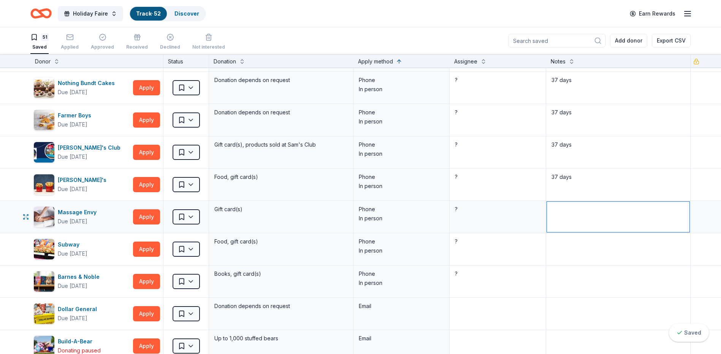
click at [572, 218] on textarea at bounding box center [618, 217] width 143 height 30
paste textarea "37 days"
type textarea "37 days"
click at [570, 249] on textarea at bounding box center [618, 249] width 143 height 30
paste textarea "37 days"
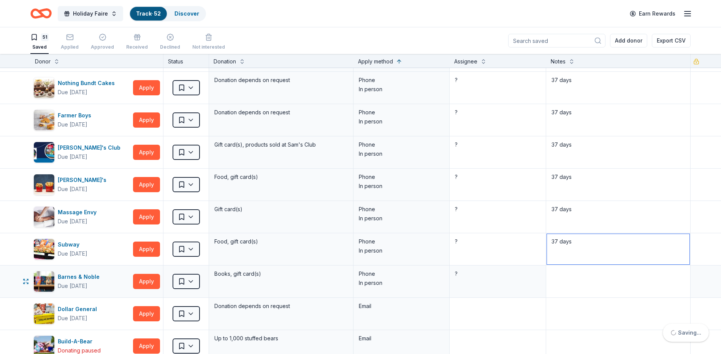
type textarea "37 days"
click at [566, 283] on textarea at bounding box center [618, 282] width 143 height 30
paste textarea "37 days"
type textarea "37 days"
click at [564, 311] on textarea at bounding box center [618, 314] width 143 height 30
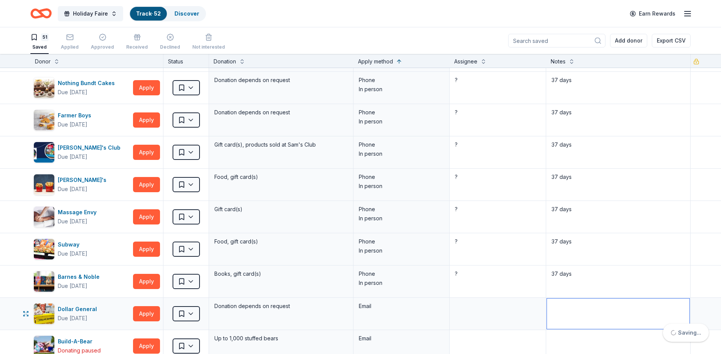
paste textarea "37 days"
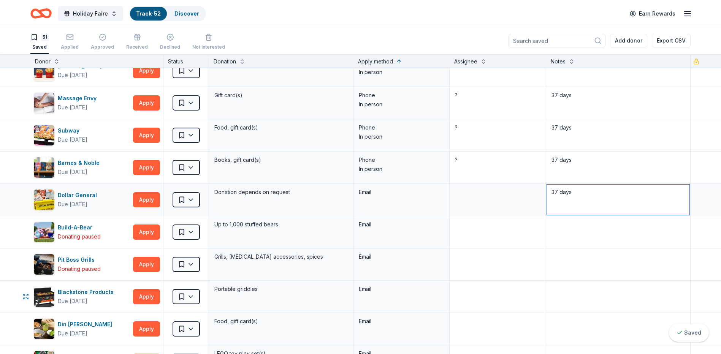
scroll to position [342, 0]
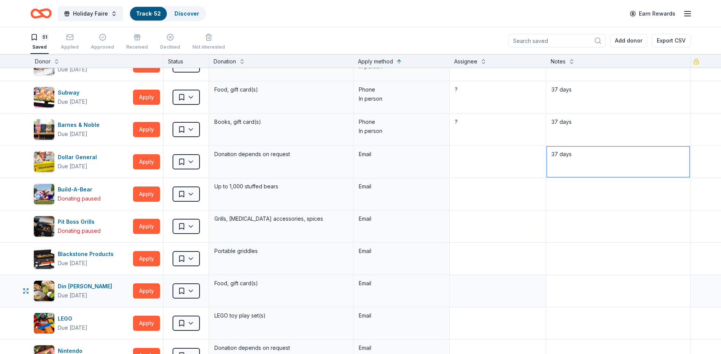
type textarea "37 days"
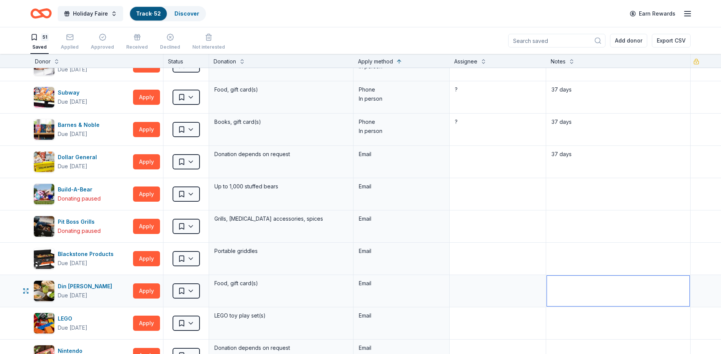
click at [566, 294] on textarea at bounding box center [618, 291] width 143 height 30
paste textarea "37 days"
type textarea "37 days"
click at [569, 320] on textarea at bounding box center [618, 323] width 143 height 30
paste textarea "37 days"
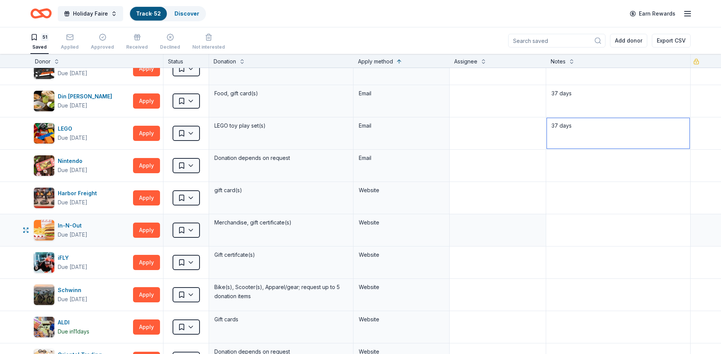
scroll to position [570, 0]
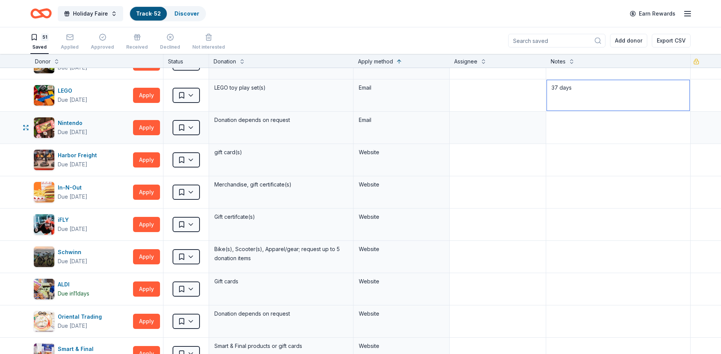
type textarea "37 days"
click at [581, 134] on textarea at bounding box center [618, 128] width 143 height 30
paste textarea "37 days"
type textarea "37 days"
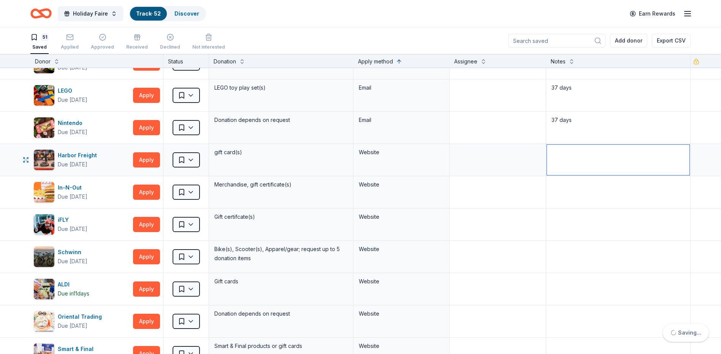
click at [573, 156] on textarea at bounding box center [618, 160] width 143 height 30
paste textarea "37 days"
type textarea "37 days"
click at [576, 219] on textarea at bounding box center [618, 225] width 143 height 30
paste textarea "37 days"
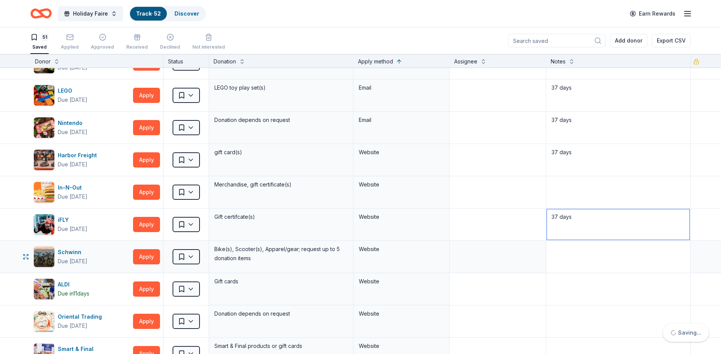
type textarea "37 days"
click at [561, 253] on textarea at bounding box center [618, 257] width 143 height 30
paste textarea "37 days"
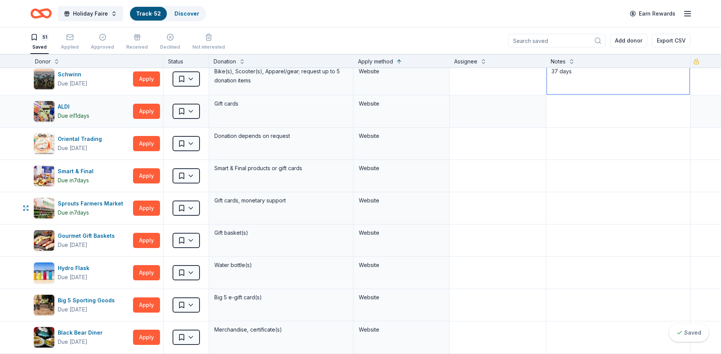
scroll to position [761, 0]
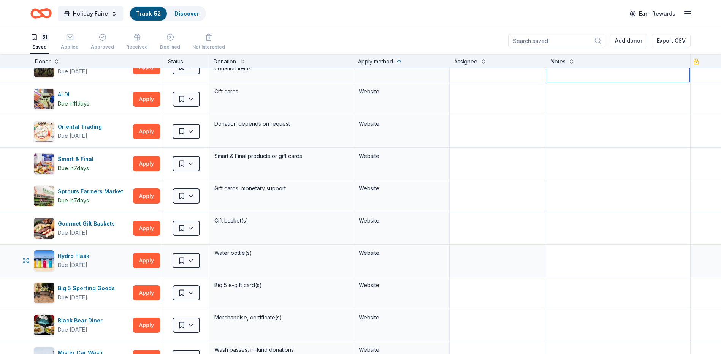
type textarea "37 days"
click at [560, 264] on textarea at bounding box center [618, 261] width 143 height 30
paste textarea "37 days"
type textarea "37 days"
click at [550, 288] on textarea at bounding box center [618, 293] width 143 height 30
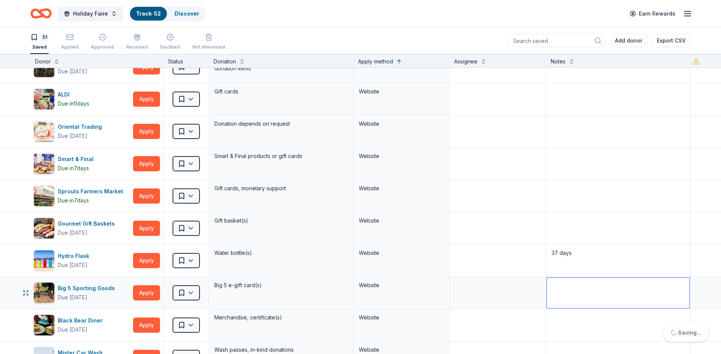
paste textarea "37 days"
type textarea "37 days"
click at [560, 316] on textarea at bounding box center [618, 325] width 143 height 30
paste textarea "37 days"
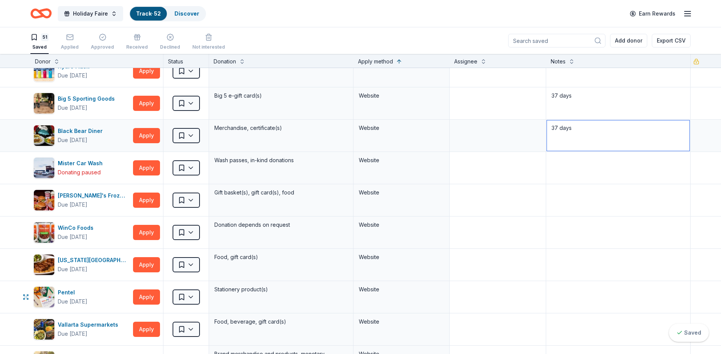
scroll to position [989, 0]
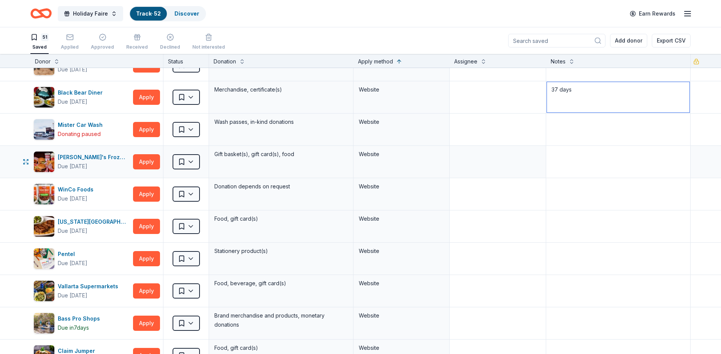
type textarea "37 days"
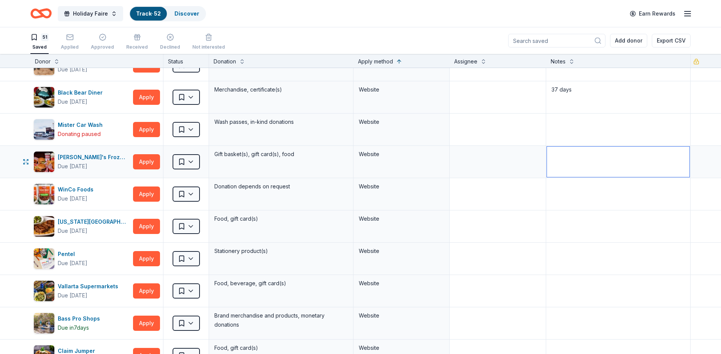
click at [563, 161] on textarea at bounding box center [618, 162] width 143 height 30
paste textarea "37 days"
type textarea "37 days"
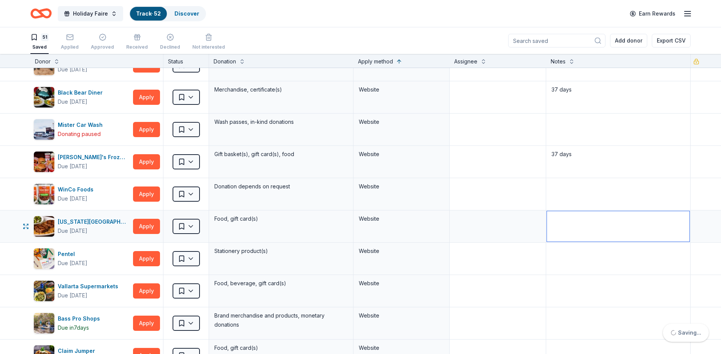
click at [577, 224] on textarea at bounding box center [618, 226] width 143 height 30
paste textarea "37 days"
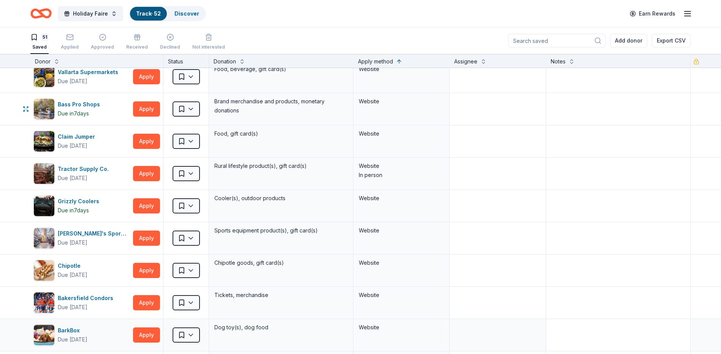
scroll to position [1217, 0]
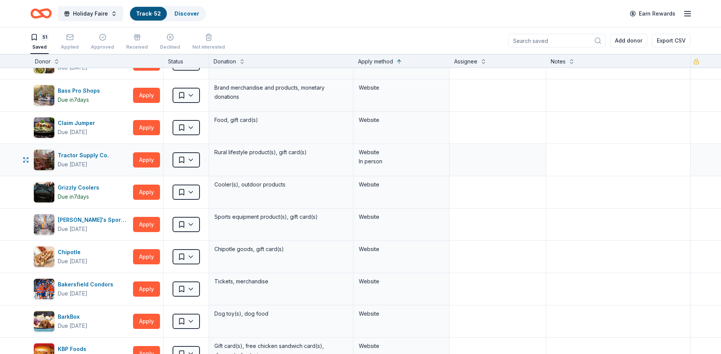
type textarea "37 days"
click at [562, 157] on textarea at bounding box center [618, 160] width 143 height 30
paste textarea "37 days"
type textarea "37 days"
click at [583, 227] on textarea at bounding box center [618, 225] width 143 height 30
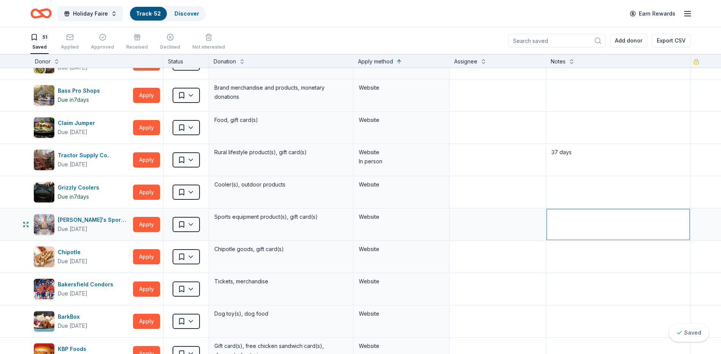
paste textarea "37 days"
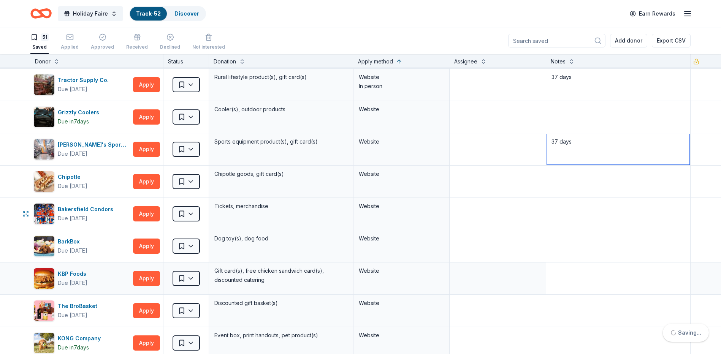
scroll to position [1293, 0]
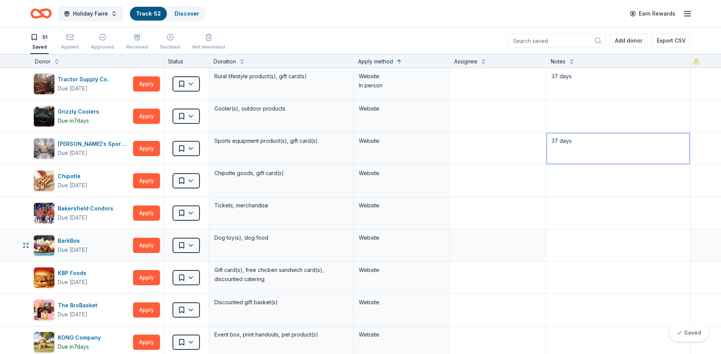
type textarea "37 days"
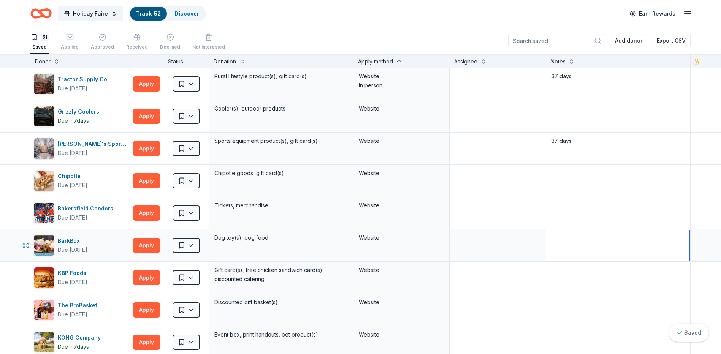
click at [567, 249] on textarea at bounding box center [618, 245] width 143 height 30
paste textarea "37 days"
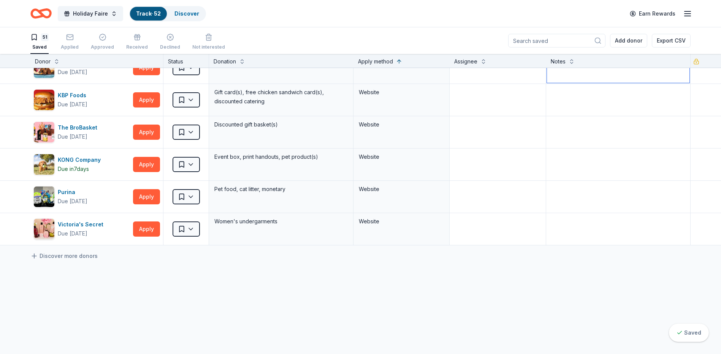
scroll to position [1483, 0]
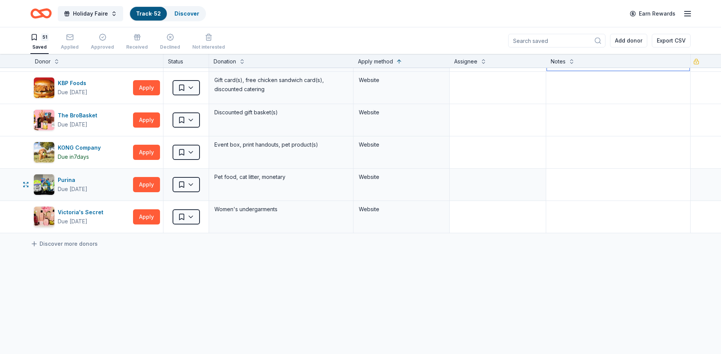
type textarea "37 days"
click at [580, 189] on textarea at bounding box center [618, 185] width 143 height 30
paste textarea "37 days"
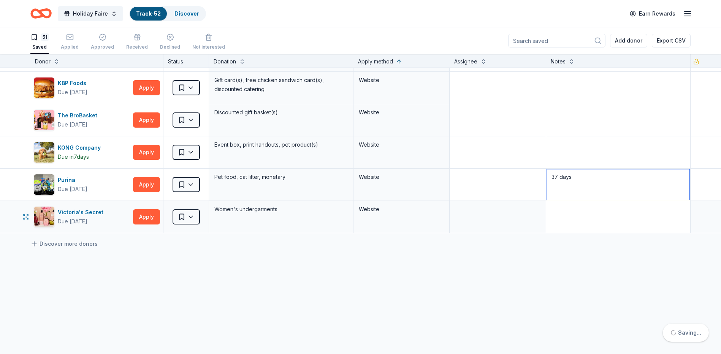
type textarea "37 days"
click at [575, 211] on textarea at bounding box center [618, 217] width 143 height 30
paste textarea "37 days"
type textarea "37 days"
click at [569, 60] on button at bounding box center [572, 61] width 6 height 8
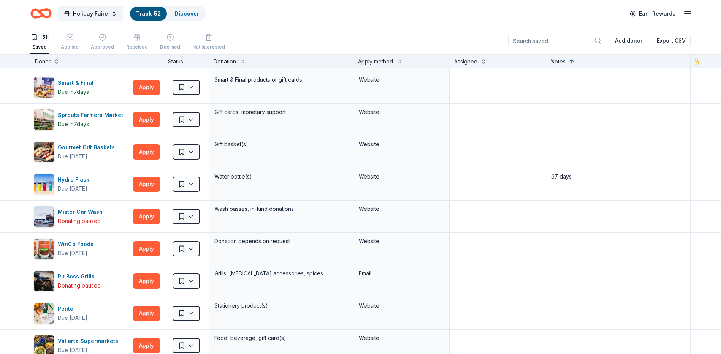
scroll to position [0, 0]
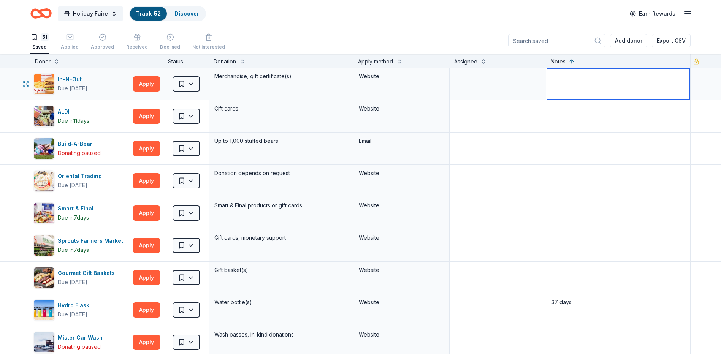
click at [611, 82] on textarea at bounding box center [618, 84] width 143 height 30
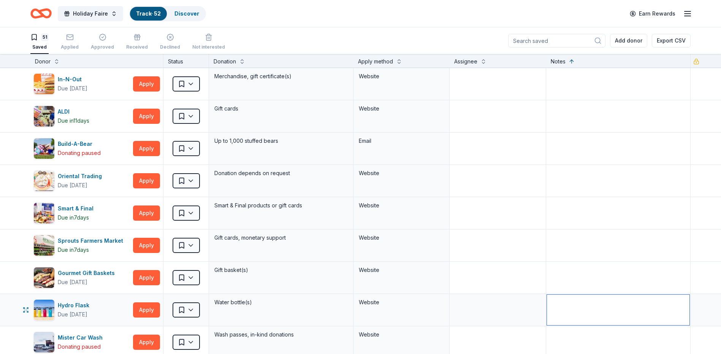
paste textarea "37 days"
type textarea "37 days"
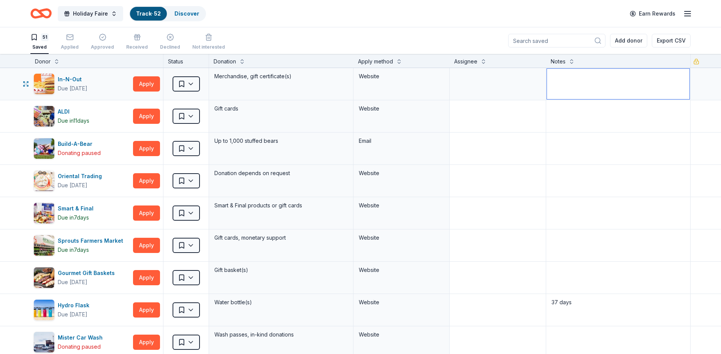
click at [565, 75] on textarea at bounding box center [618, 84] width 143 height 30
type textarea "22 days"
click at [569, 112] on textarea at bounding box center [618, 116] width 143 height 30
type textarea "11 days"
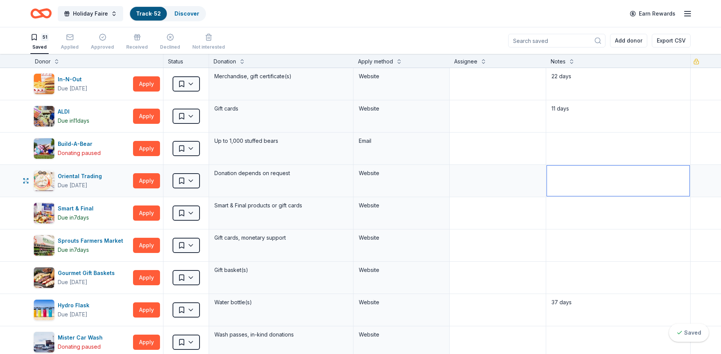
click at [579, 176] on textarea at bounding box center [618, 181] width 143 height 30
type textarea "39 days"
click at [573, 212] on textarea at bounding box center [618, 213] width 143 height 30
type textarea "7 days"
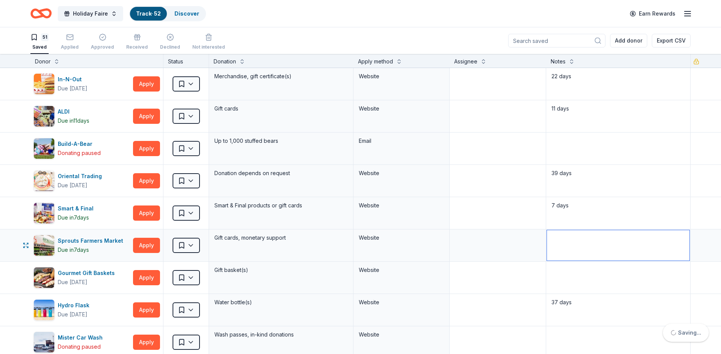
click at [568, 240] on textarea at bounding box center [618, 245] width 143 height 30
type textarea "7 days"
click at [562, 269] on textarea at bounding box center [618, 278] width 143 height 30
type textarea "60 days"
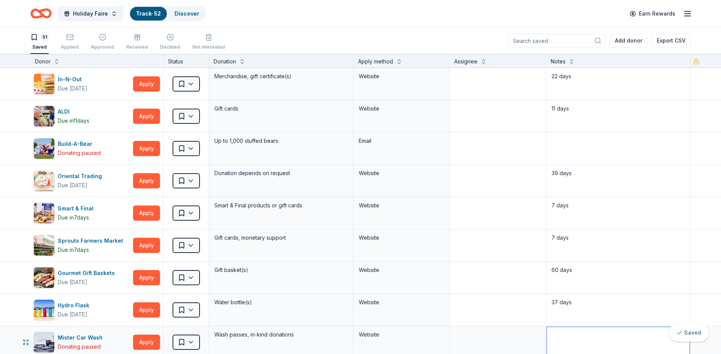
click at [575, 335] on textarea at bounding box center [618, 342] width 143 height 30
click at [569, 60] on button at bounding box center [572, 61] width 6 height 8
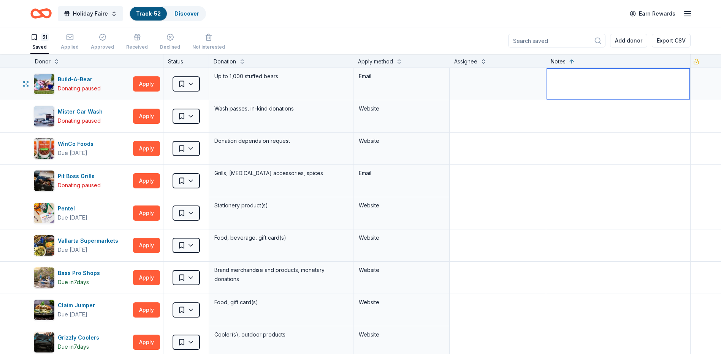
click at [614, 84] on textarea at bounding box center [618, 84] width 143 height 30
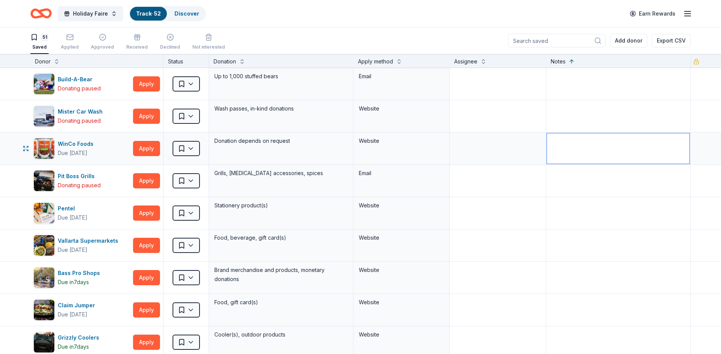
click at [555, 146] on textarea at bounding box center [618, 148] width 143 height 30
type textarea "39 days"
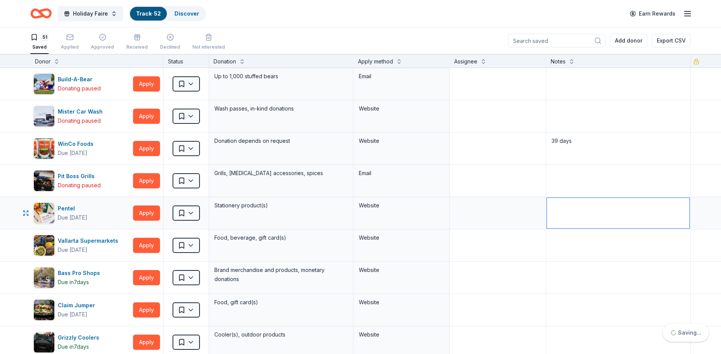
click at [564, 208] on textarea at bounding box center [618, 213] width 143 height 30
type textarea "37 days"
click at [593, 248] on textarea at bounding box center [618, 245] width 143 height 30
type textarea "39 days"
click at [601, 276] on textarea at bounding box center [618, 278] width 143 height 30
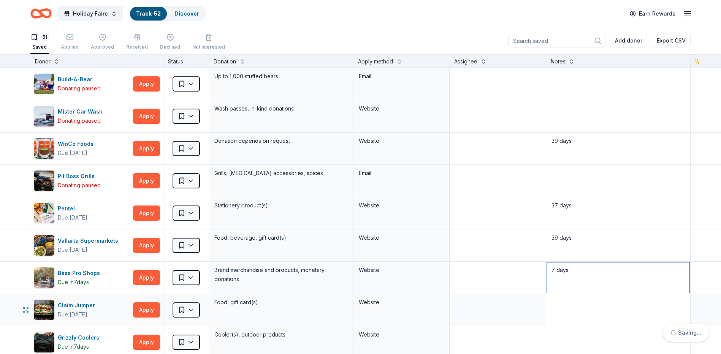
type textarea "7 days"
click at [605, 313] on textarea at bounding box center [618, 310] width 143 height 30
type textarea "25 days"
click at [592, 340] on textarea at bounding box center [618, 342] width 143 height 30
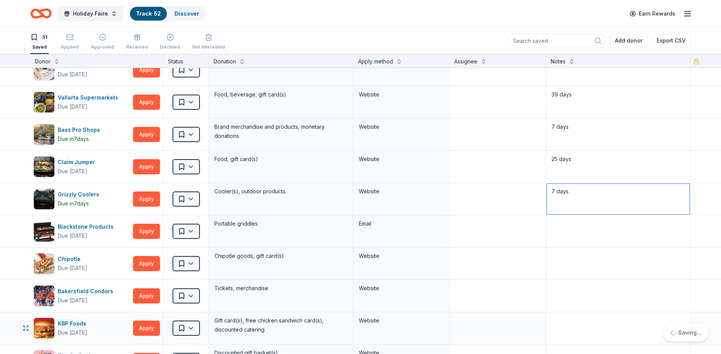
scroll to position [152, 0]
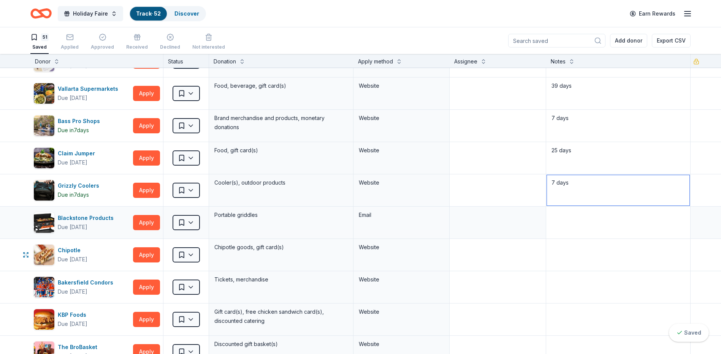
type textarea "7 days"
click at [578, 227] on textarea at bounding box center [618, 223] width 143 height 30
type textarea "25 days"
click at [580, 246] on textarea at bounding box center [618, 255] width 143 height 30
type textarea "39 days"
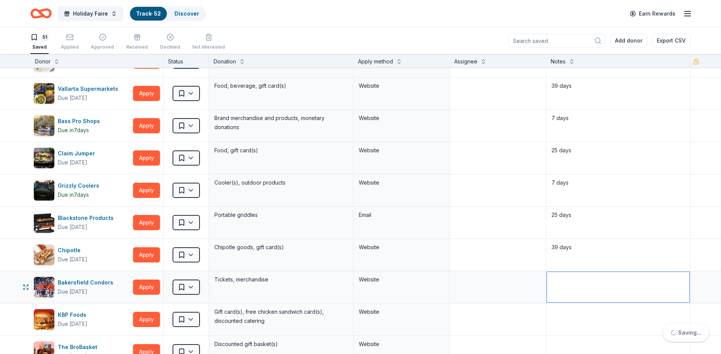
click at [584, 287] on textarea at bounding box center [618, 287] width 143 height 30
type textarea "53 days"
click at [578, 320] on textarea at bounding box center [618, 320] width 143 height 30
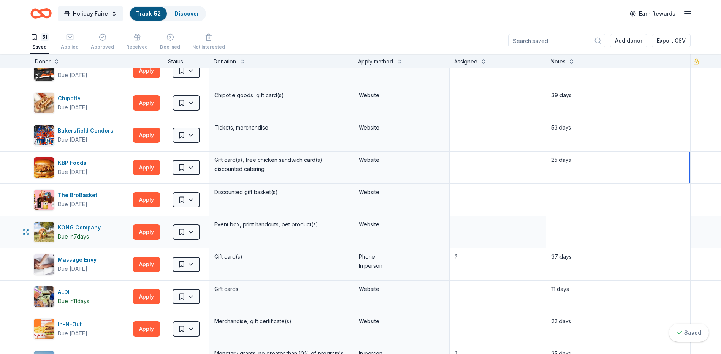
scroll to position [342, 0]
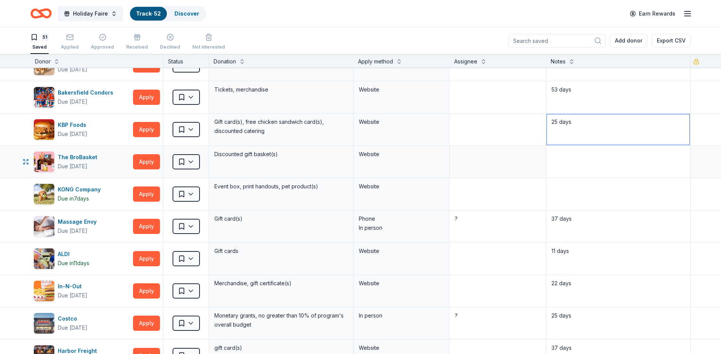
type textarea "25 days"
click at [578, 166] on textarea at bounding box center [618, 162] width 143 height 30
click at [576, 190] on textarea at bounding box center [618, 194] width 143 height 30
type textarea "53 days"
type textarea "7 days"
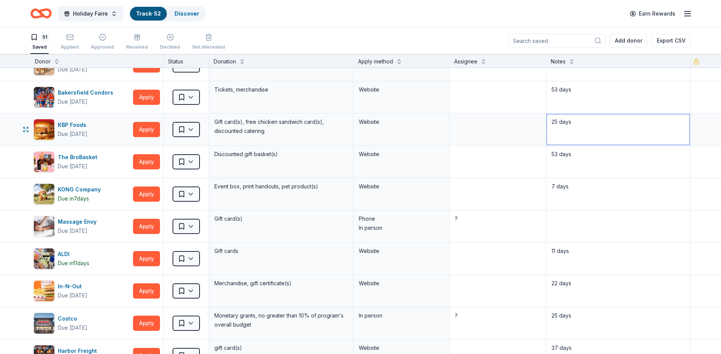
click at [607, 134] on textarea "25 days" at bounding box center [618, 129] width 143 height 30
click at [601, 230] on textarea at bounding box center [618, 226] width 143 height 30
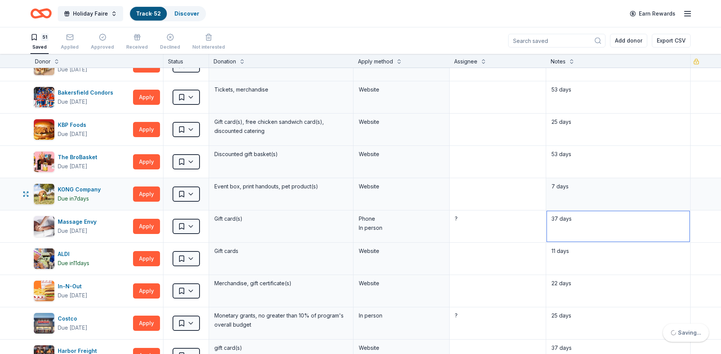
type textarea "37 days"
click at [508, 192] on textarea at bounding box center [498, 194] width 94 height 30
click at [569, 58] on button at bounding box center [572, 61] width 6 height 8
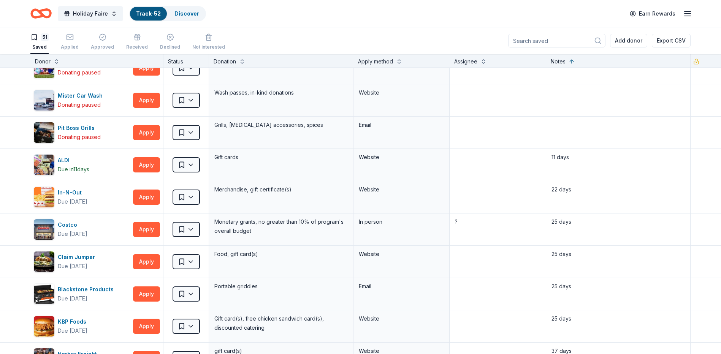
scroll to position [0, 0]
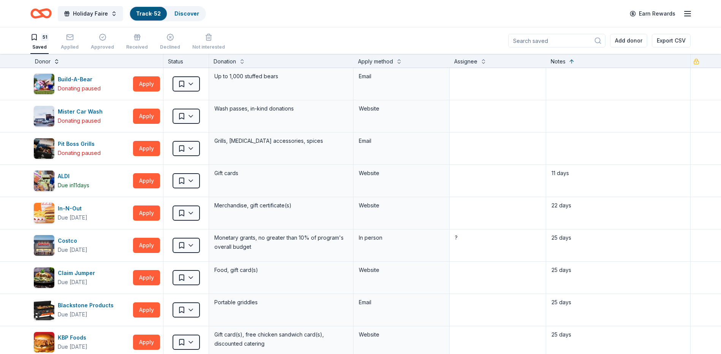
click at [57, 59] on button at bounding box center [57, 61] width 6 height 8
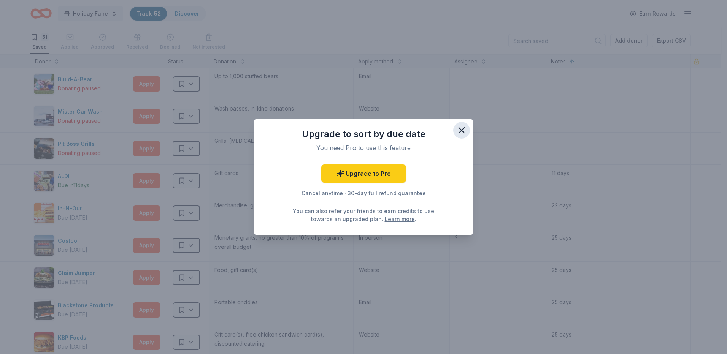
click at [461, 129] on icon "button" at bounding box center [461, 130] width 11 height 11
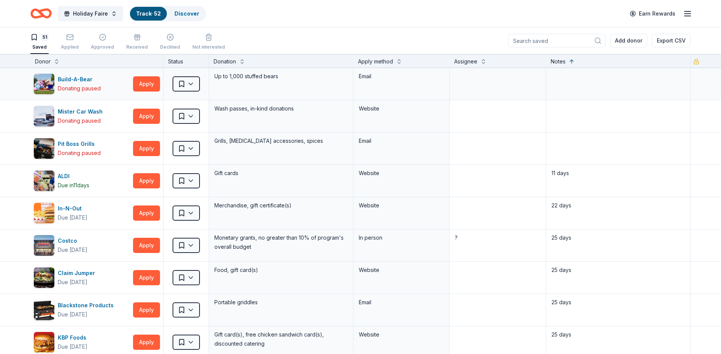
type textarea "25 day"
